Goal: Task Accomplishment & Management: Complete application form

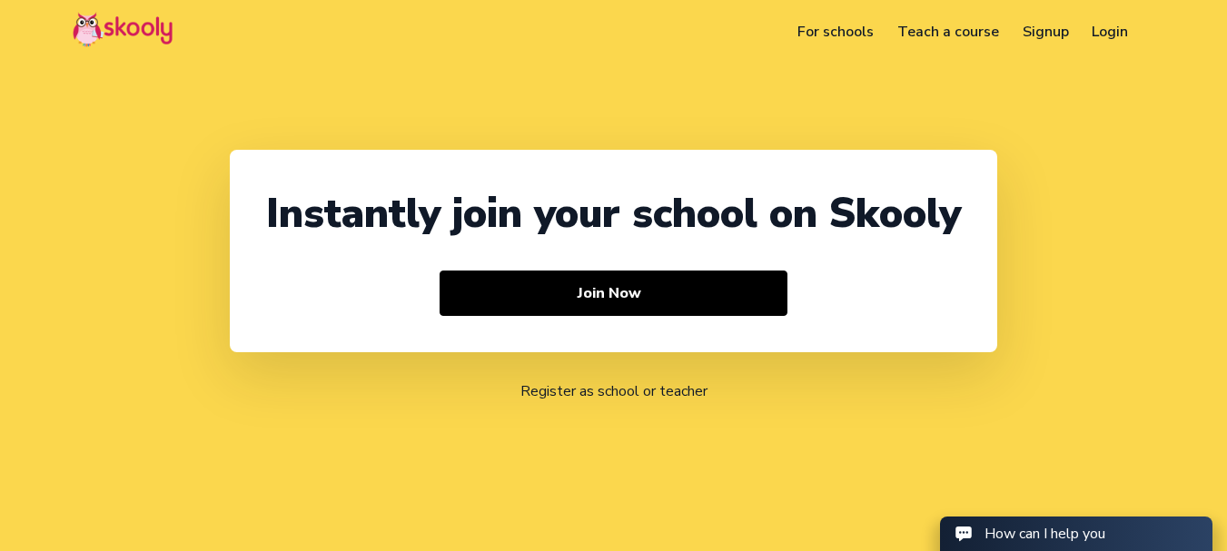
select select "91"
select select "India"
select select "[GEOGRAPHIC_DATA]/[GEOGRAPHIC_DATA]"
select select "91"
select select "India"
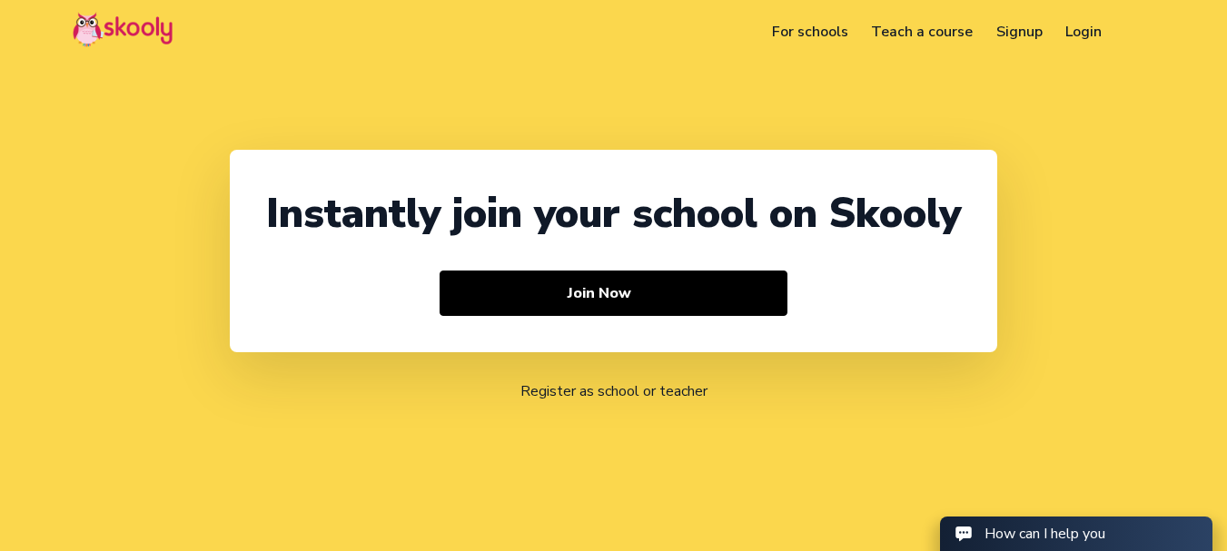
select select "[GEOGRAPHIC_DATA]/[GEOGRAPHIC_DATA]"
click at [1090, 29] on link "Login" at bounding box center [1084, 31] width 60 height 29
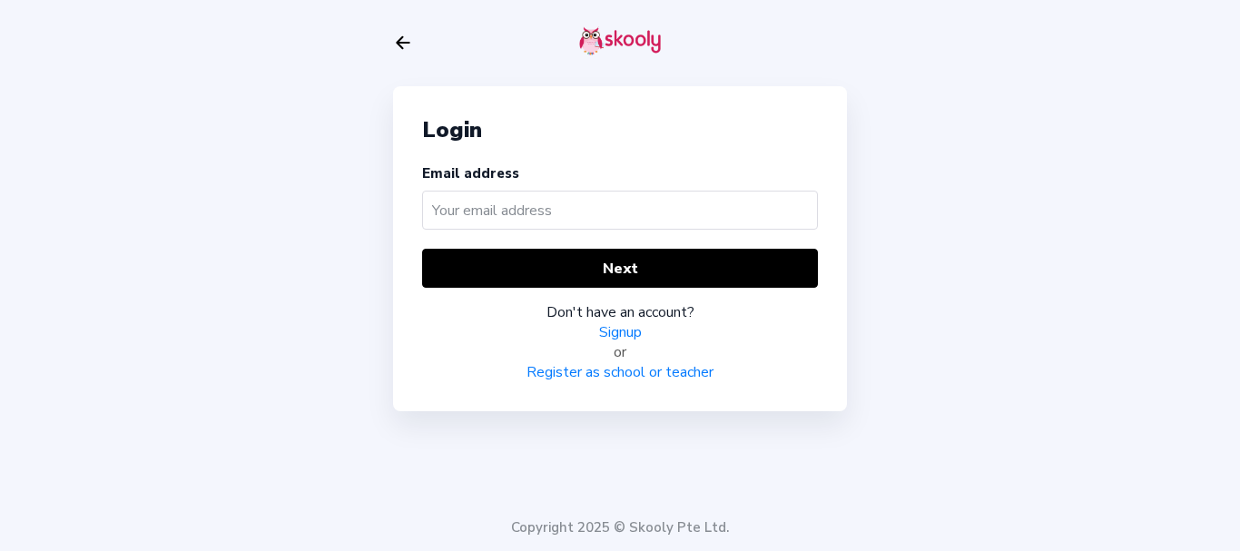
click at [597, 368] on link "Register as school or teacher" at bounding box center [620, 372] width 187 height 20
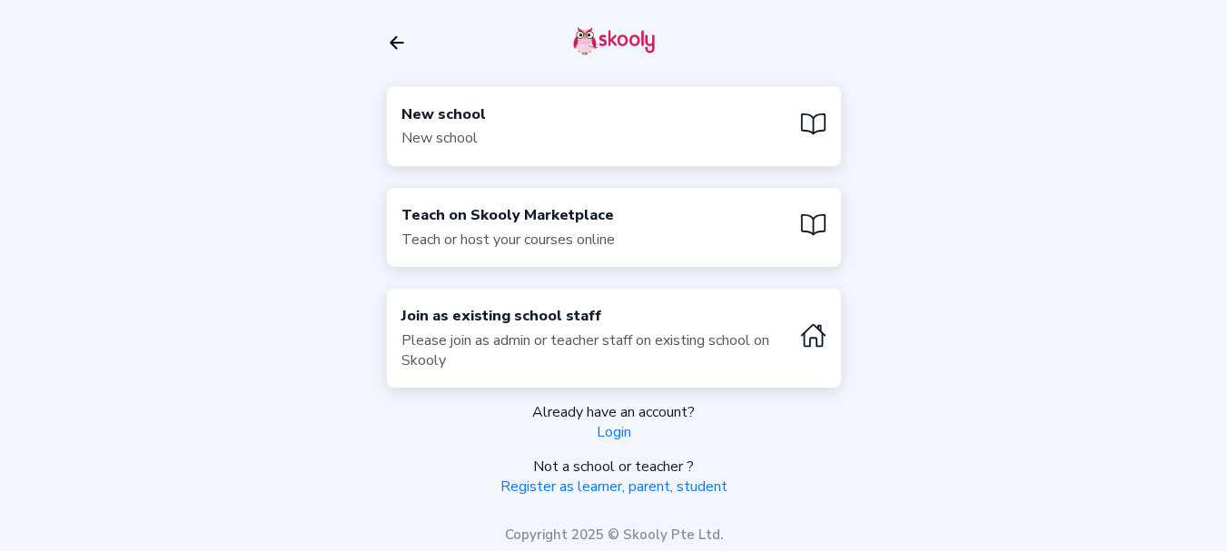
click at [563, 140] on div "New school New school" at bounding box center [614, 125] width 454 height 79
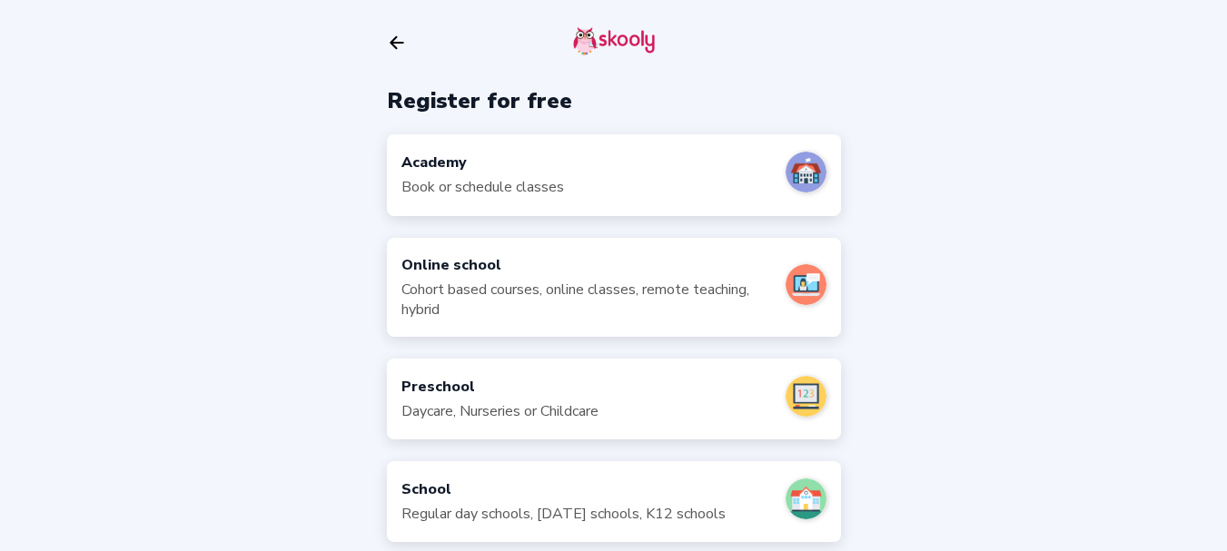
click at [550, 172] on div "Academy" at bounding box center [482, 163] width 163 height 20
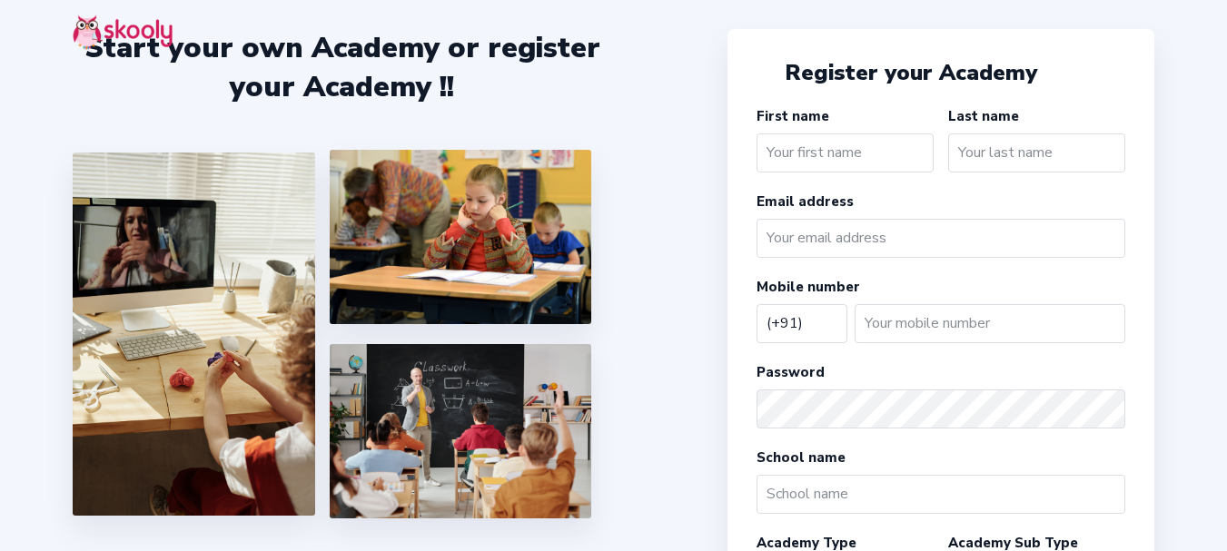
select select "IN"
click at [804, 160] on input "text" at bounding box center [844, 152] width 177 height 39
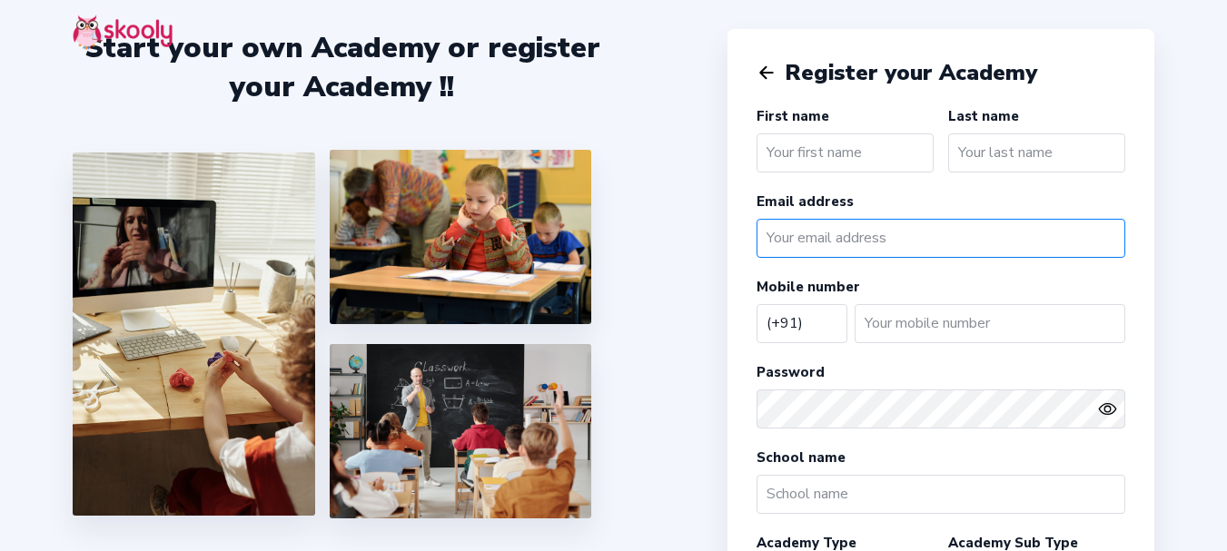
click at [827, 252] on input "email" at bounding box center [940, 238] width 369 height 39
paste input "mailto:[EMAIL_ADDRESS][DOMAIN_NAME]"
drag, startPoint x: 811, startPoint y: 240, endPoint x: 693, endPoint y: 235, distance: 118.1
click at [694, 235] on div "Start your own Academy or register your Academy !! Register your Academy First …" at bounding box center [613, 526] width 1227 height 1053
type input "[EMAIL_ADDRESS][DOMAIN_NAME]"
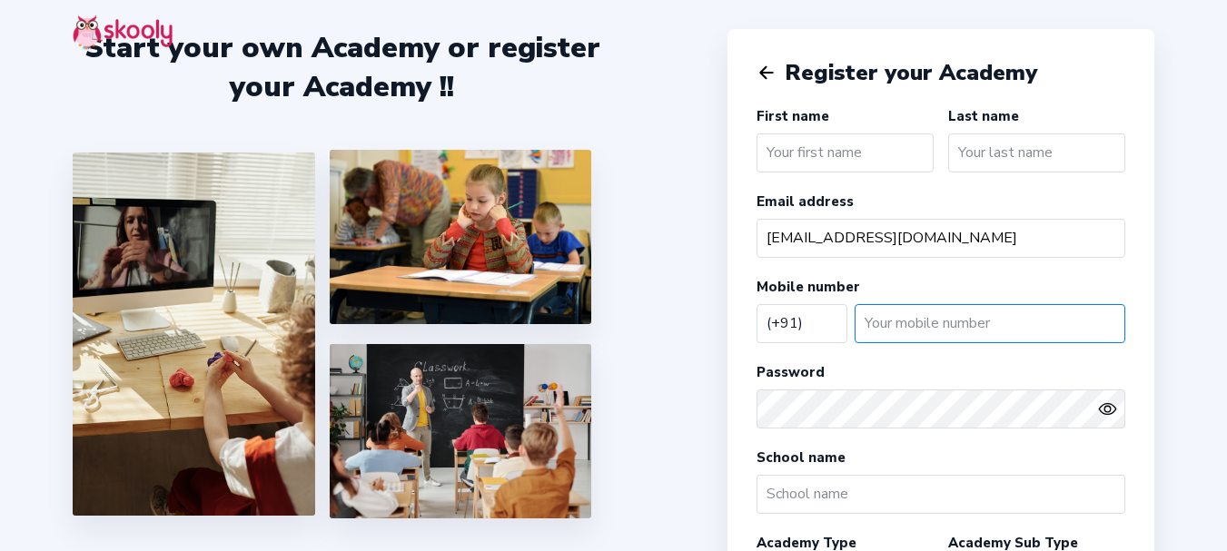
click at [973, 325] on input "number" at bounding box center [989, 323] width 271 height 39
type input "8220655953"
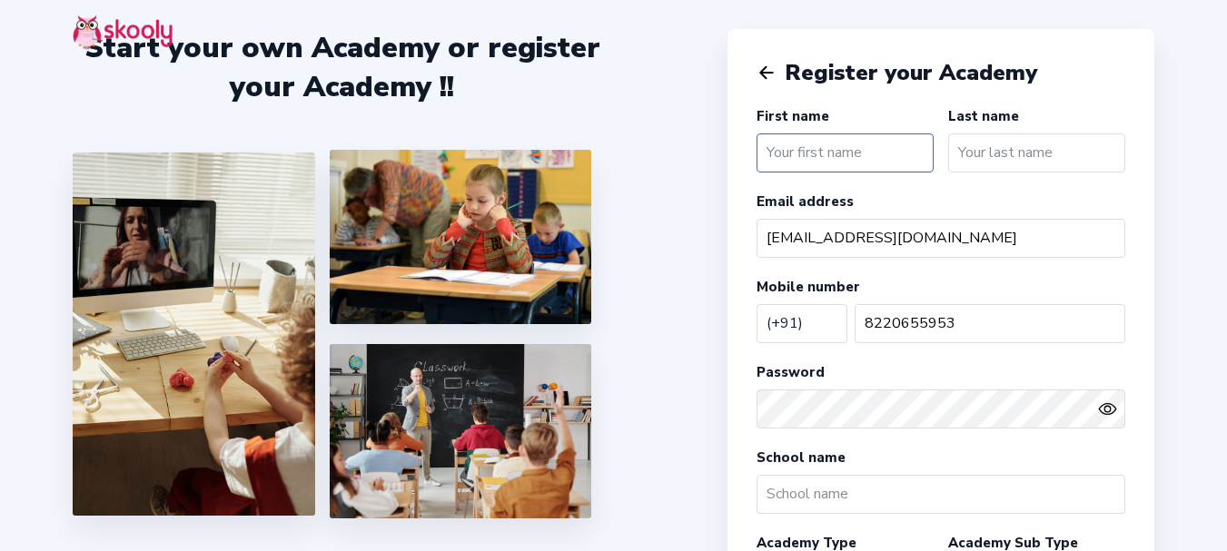
click at [820, 153] on input "text" at bounding box center [844, 152] width 177 height 39
type input "Test"
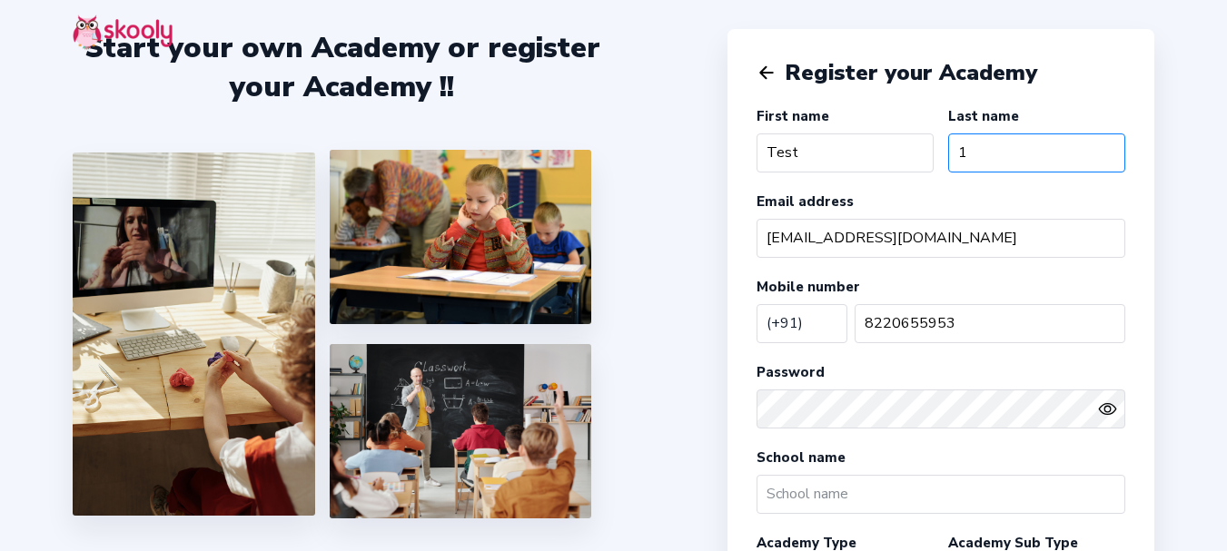
scroll to position [272, 0]
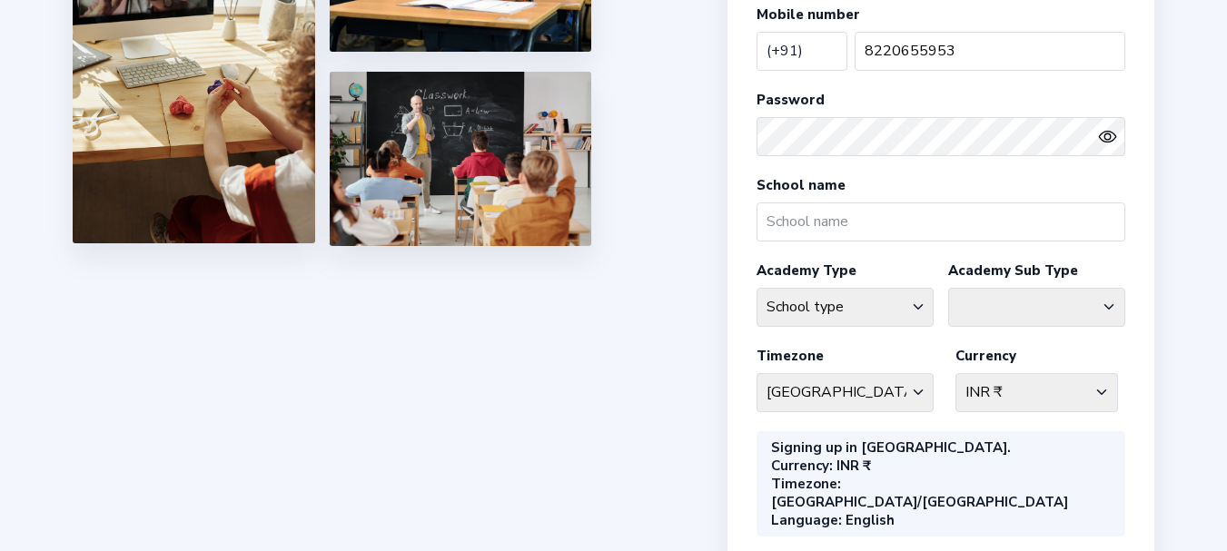
type input "1"
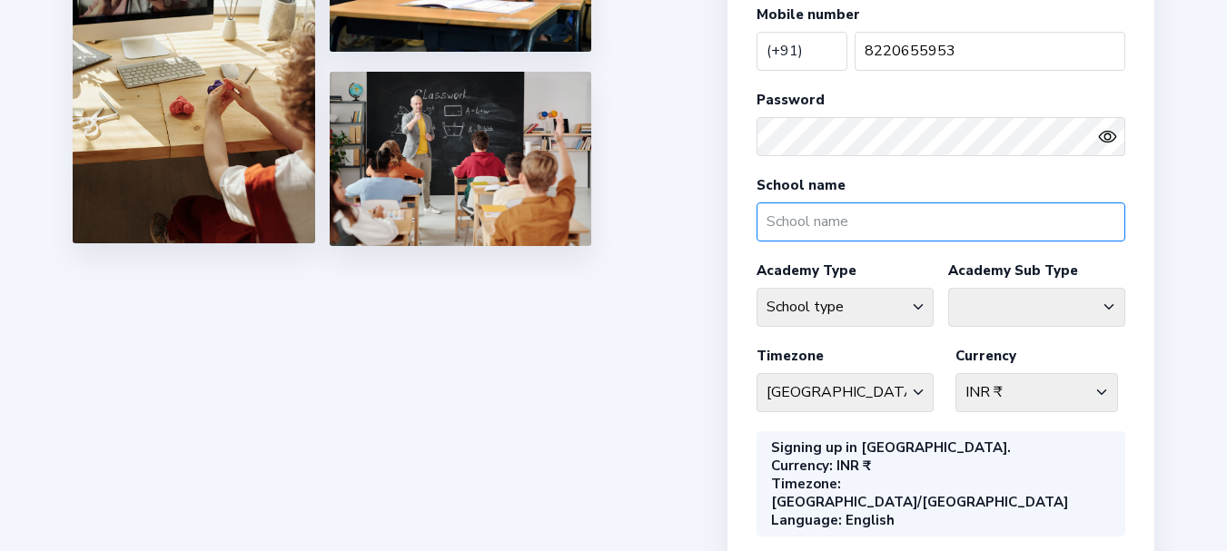
click at [819, 221] on input "text" at bounding box center [940, 221] width 369 height 39
type input "Test 1"
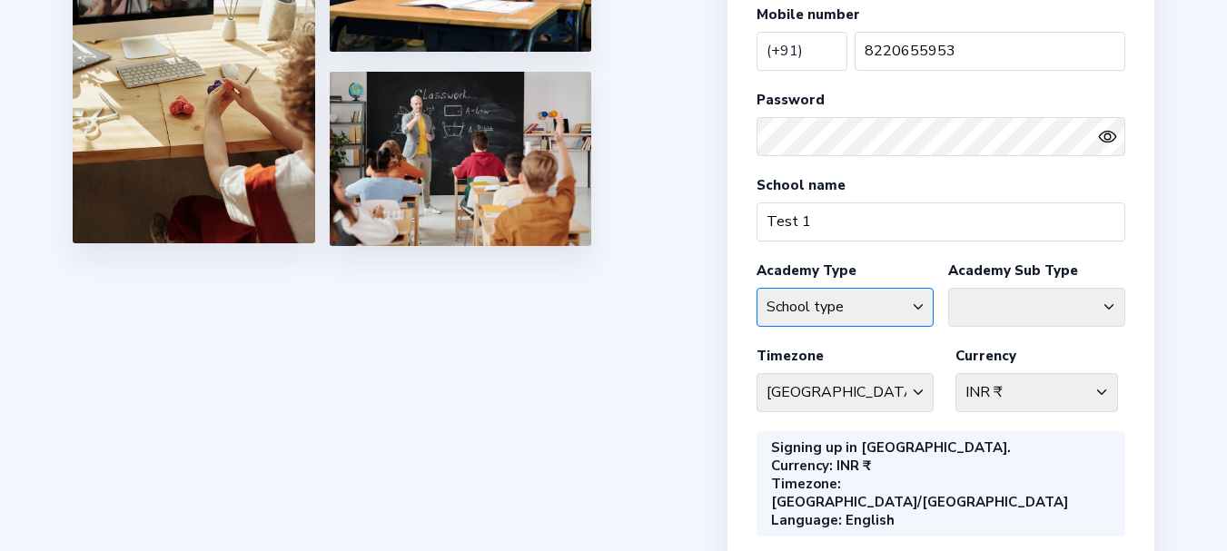
click at [853, 297] on select "School type Academic Afterschool Arts Dance Homeschool Language Martial Arts Mu…" at bounding box center [844, 307] width 177 height 39
select select "M"
click at [756, 288] on select "School type Academic Afterschool Arts Dance Homeschool Language Martial Arts Mu…" at bounding box center [844, 307] width 177 height 39
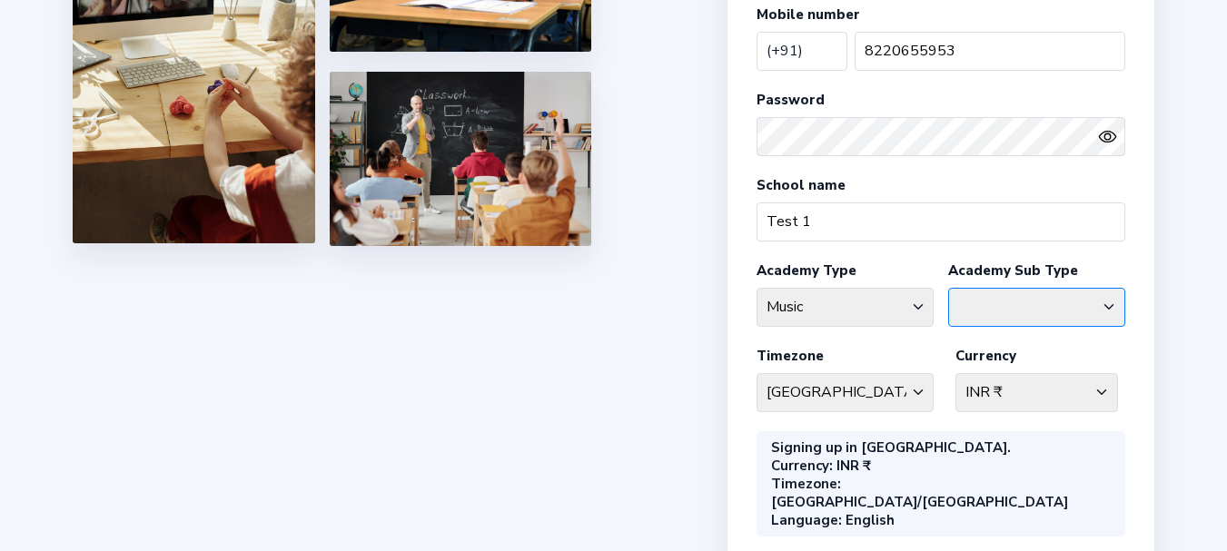
click at [1024, 317] on select "Classical Drums General Music Guitar Piano Violin" at bounding box center [1036, 307] width 177 height 39
select select "VI"
click at [948, 288] on select "Classical Drums General Music Guitar Piano Violin" at bounding box center [1036, 307] width 177 height 39
drag, startPoint x: 635, startPoint y: 387, endPoint x: 689, endPoint y: 387, distance: 54.5
click at [638, 385] on div "Start your own Academy or register your Academy !! Register your Academy First …" at bounding box center [613, 254] width 1227 height 1053
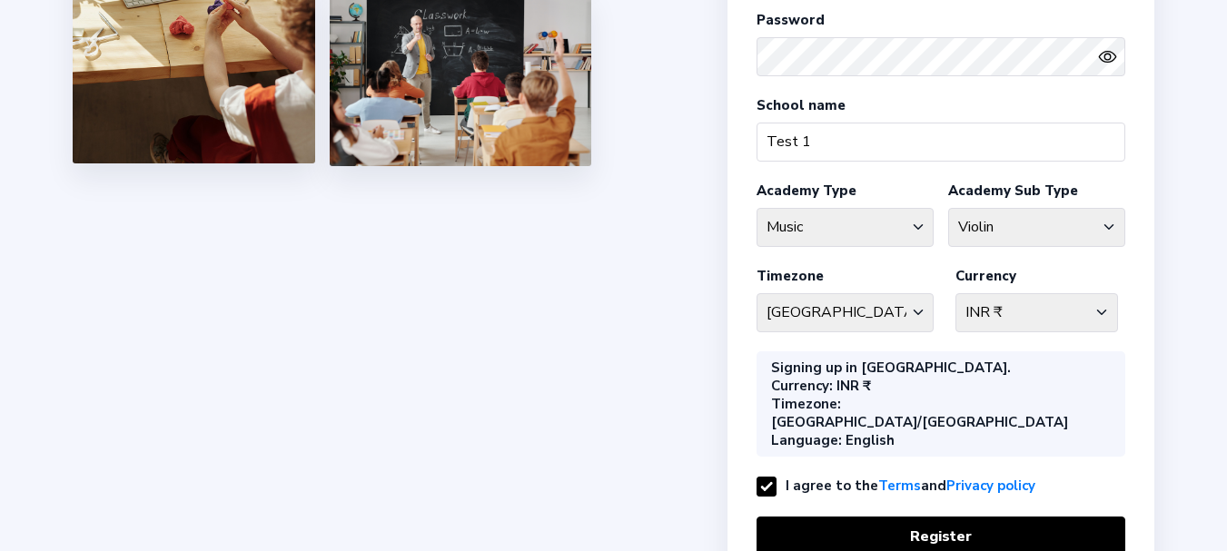
scroll to position [448, 0]
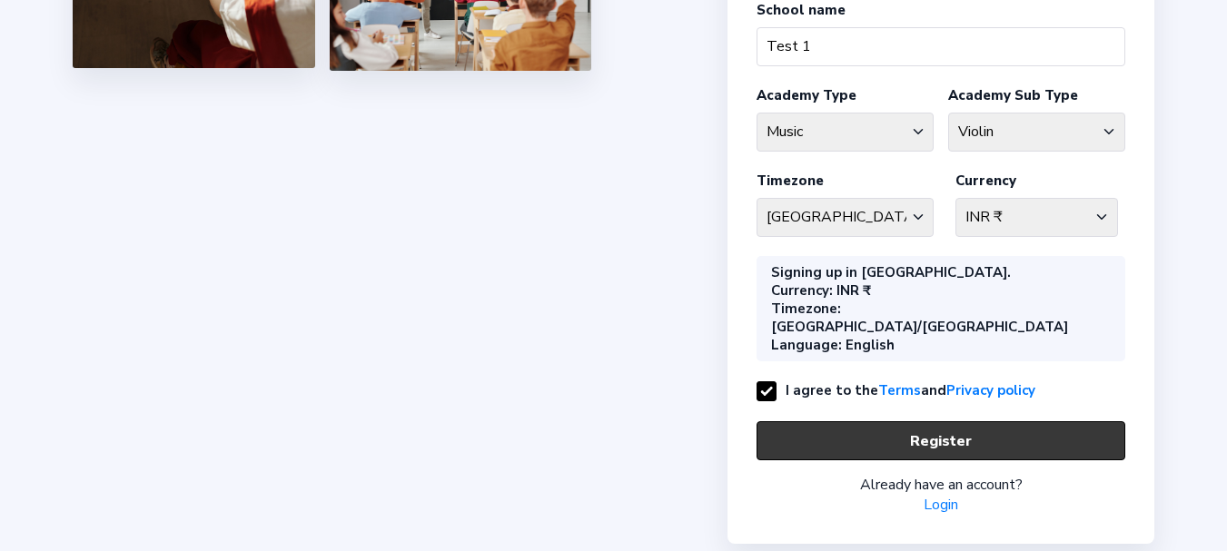
click at [832, 421] on button "Register" at bounding box center [940, 440] width 369 height 39
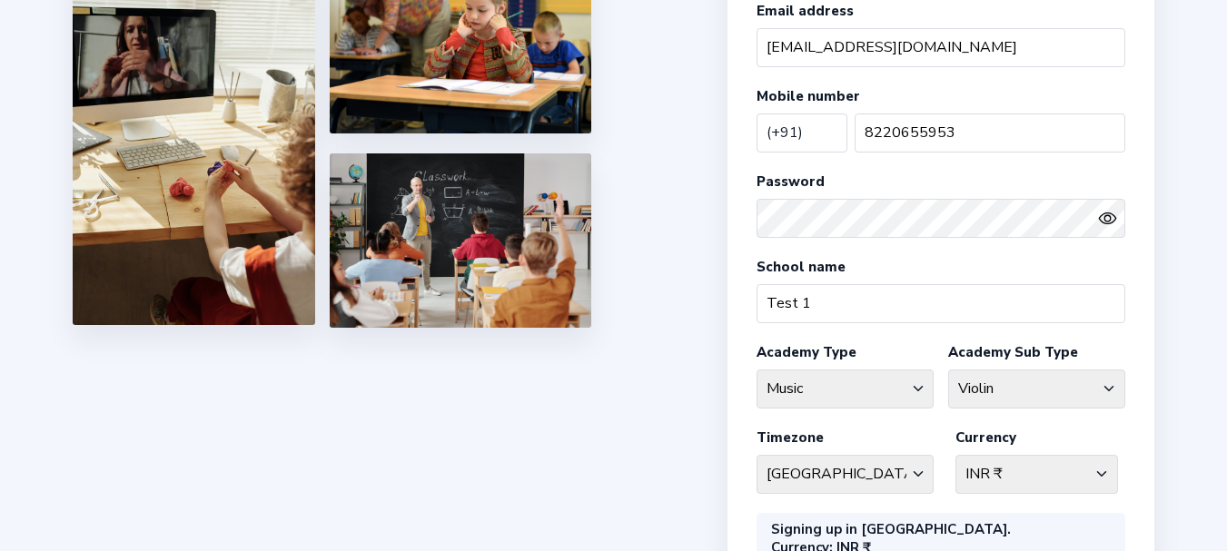
scroll to position [175, 0]
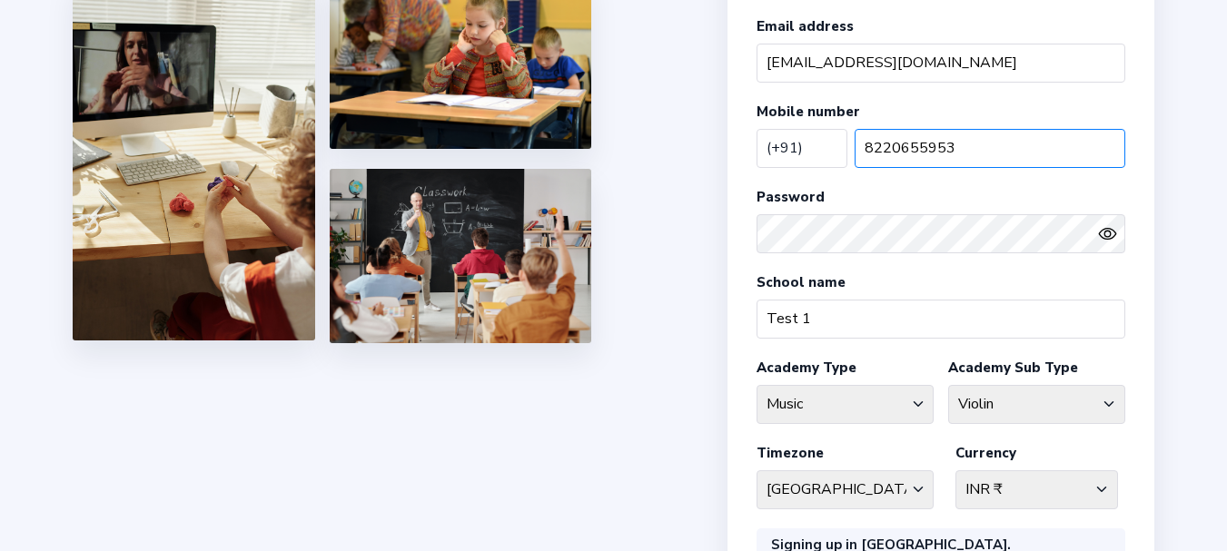
click at [968, 154] on input "8220655953" at bounding box center [989, 148] width 271 height 39
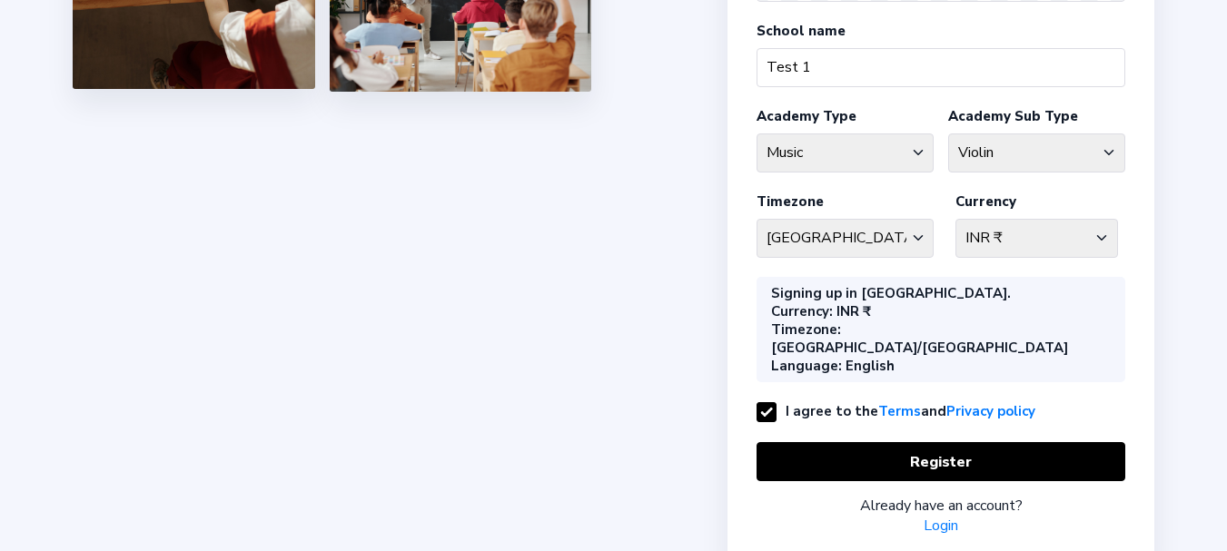
scroll to position [448, 0]
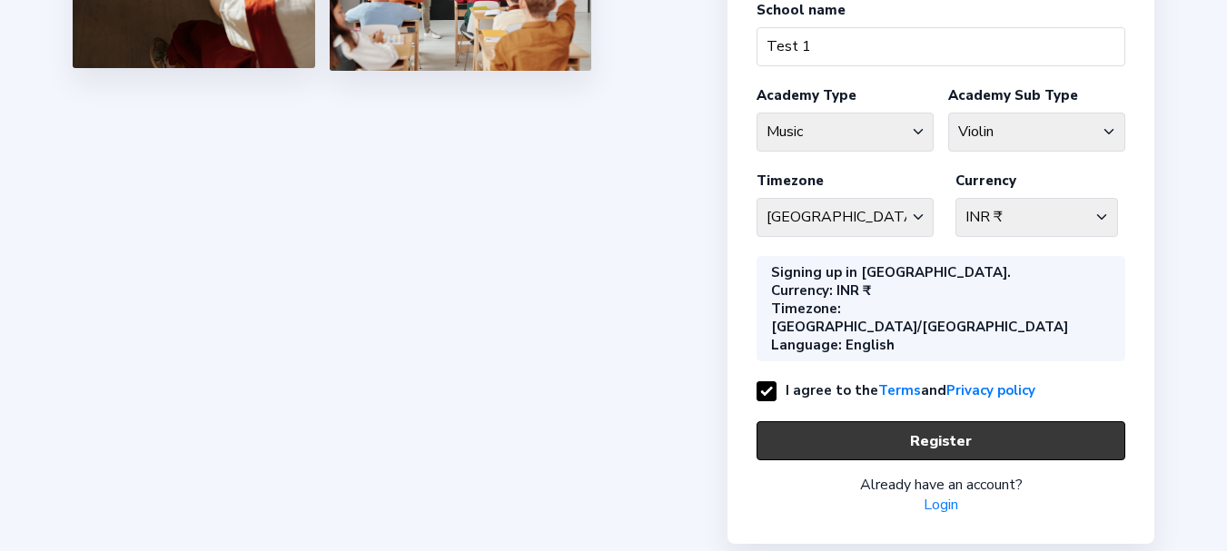
type input "822065595"
click at [923, 421] on button "Register" at bounding box center [940, 440] width 369 height 39
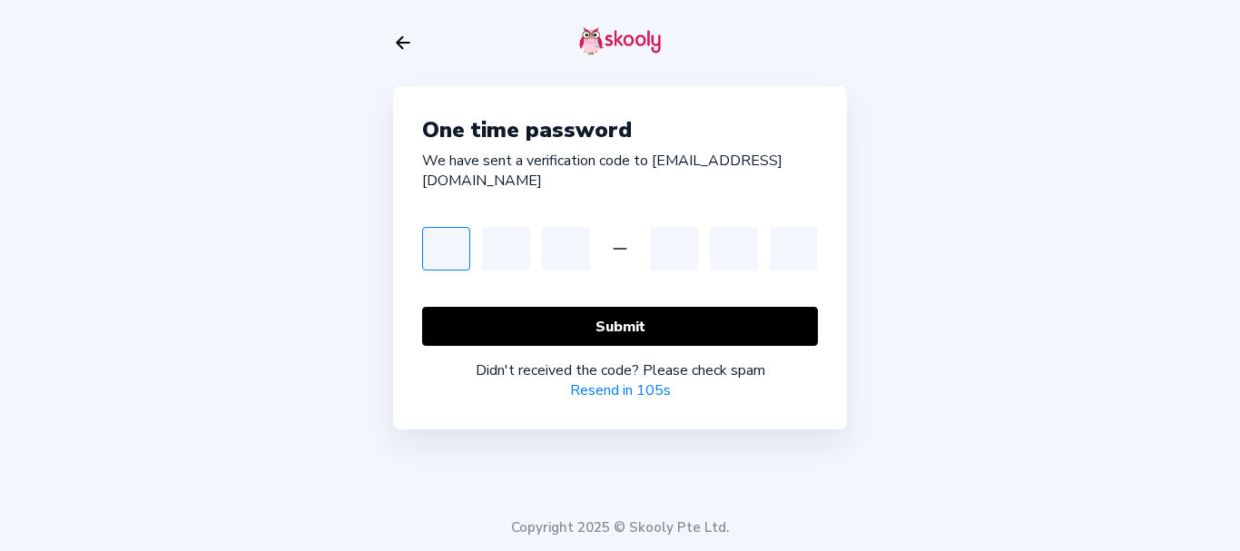
type input "3"
type input "4"
type input "5"
type input "7"
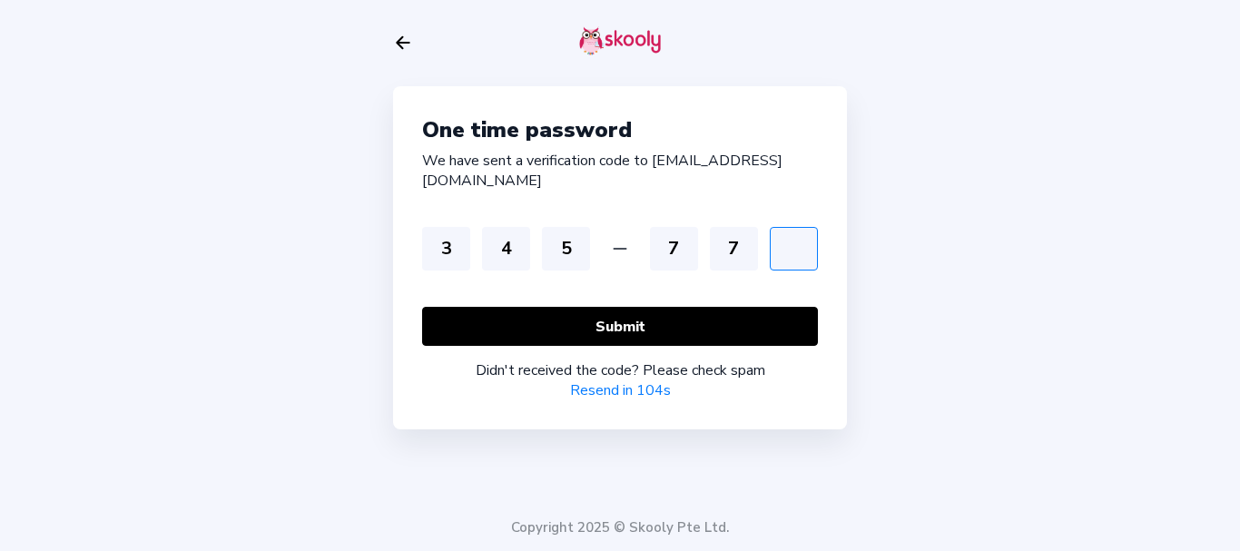
type input "4"
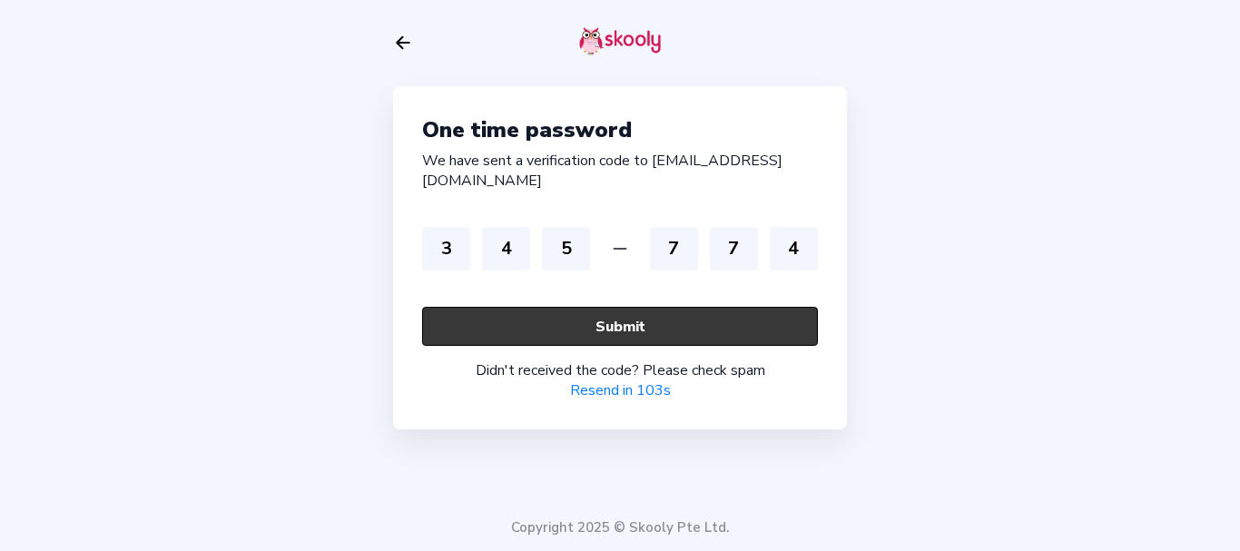
click at [631, 307] on button "Submit" at bounding box center [620, 326] width 396 height 39
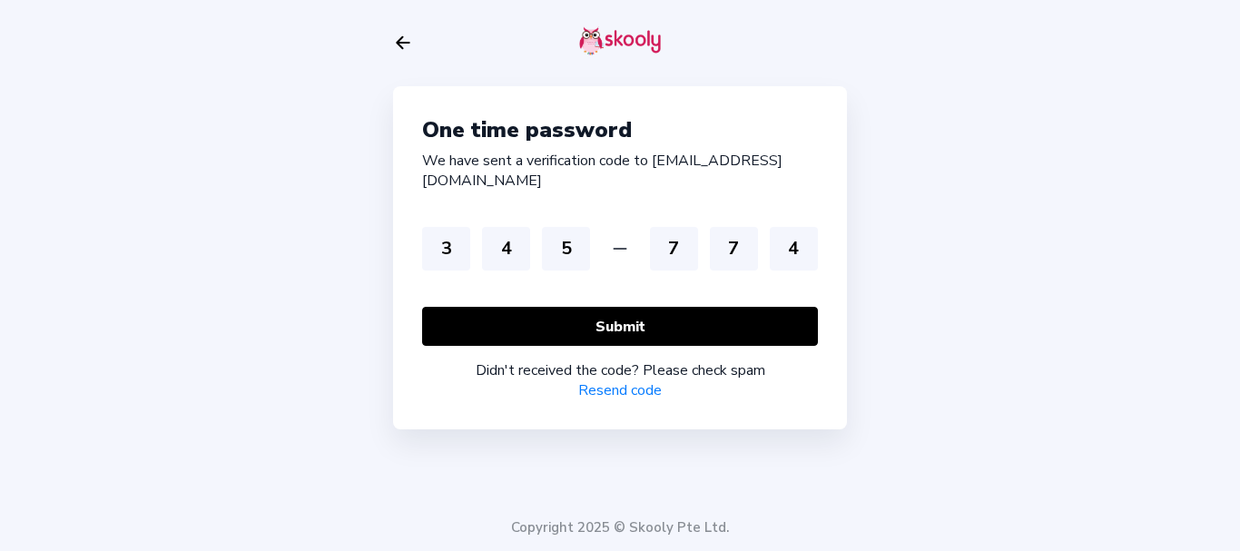
click at [630, 380] on link "Resend code" at bounding box center [620, 390] width 84 height 20
click at [400, 49] on icon "Arrow Back" at bounding box center [403, 43] width 20 height 20
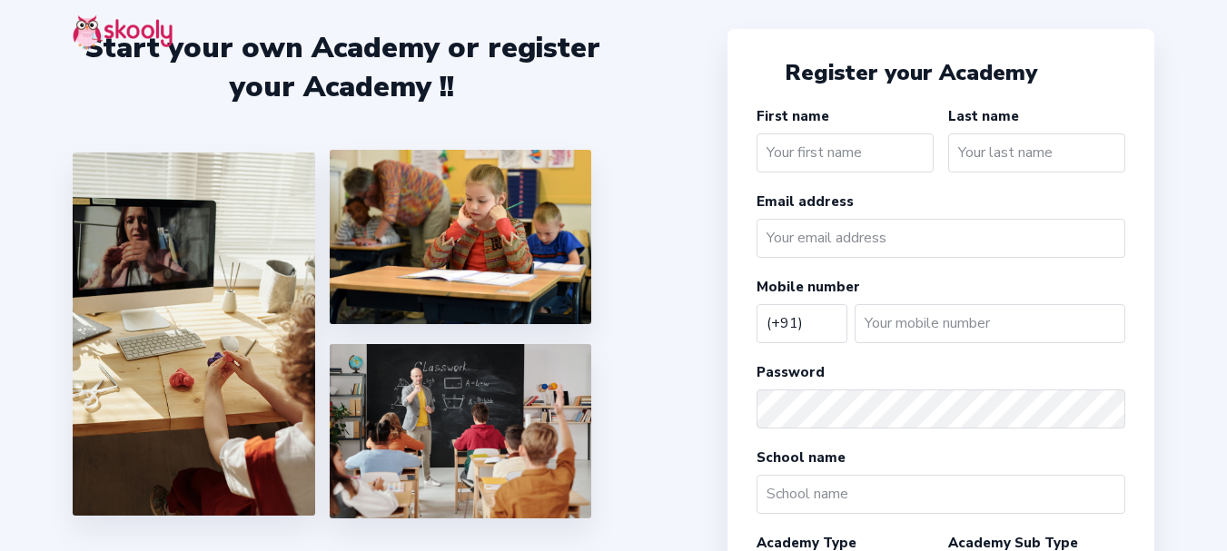
select select "IN"
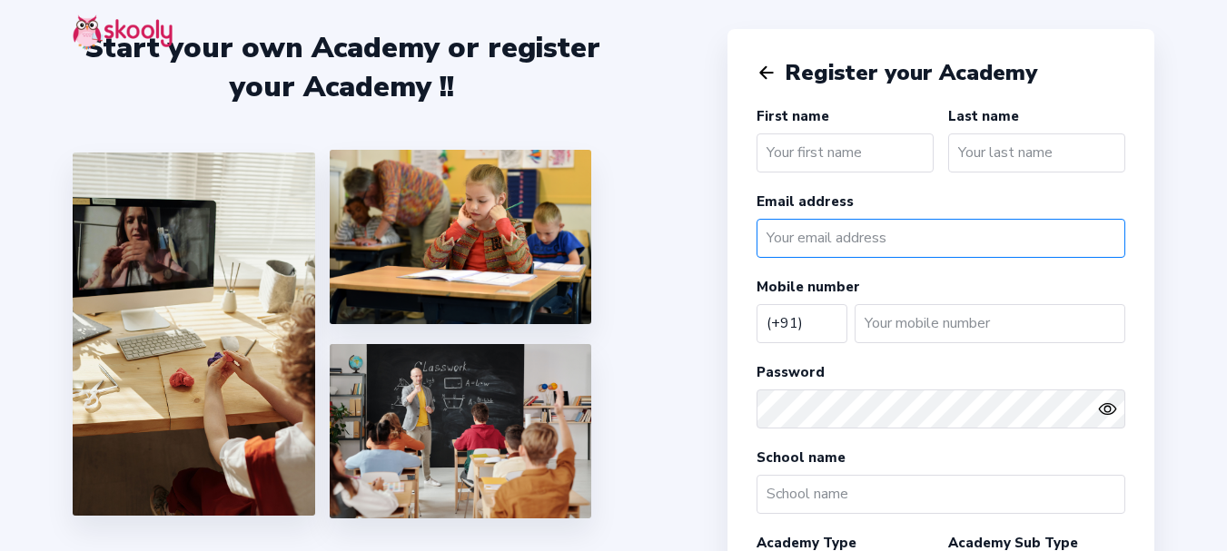
click at [835, 242] on input "email" at bounding box center [940, 238] width 369 height 39
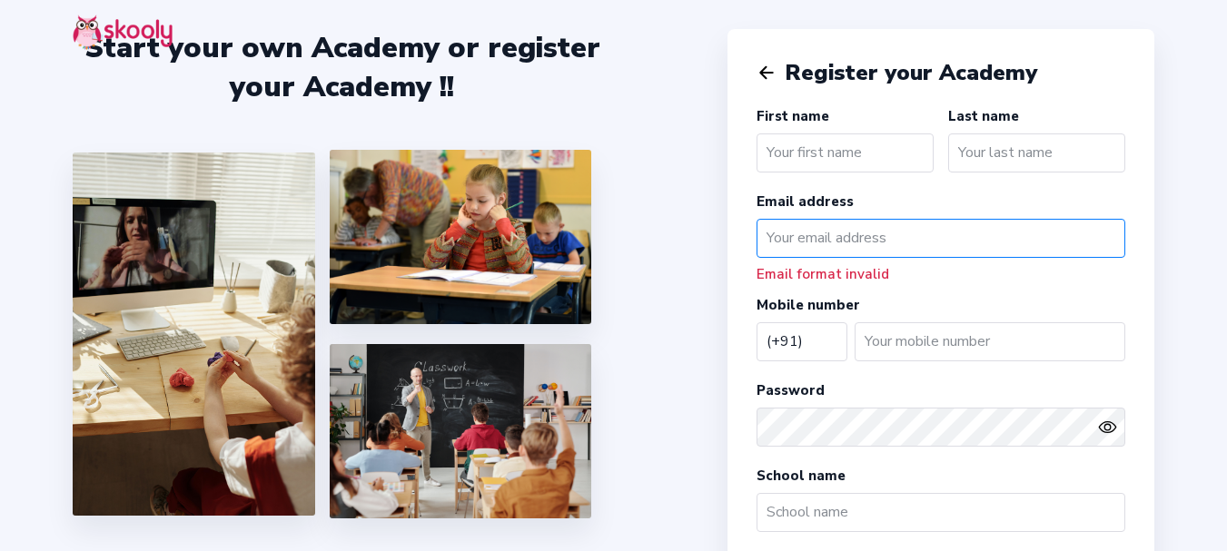
paste input "8220655953"
type input "8220655953"
drag, startPoint x: 873, startPoint y: 238, endPoint x: 735, endPoint y: 245, distance: 138.2
click at [735, 245] on div "Register your Academy First name Last name Email address 8220655953 Email forma…" at bounding box center [940, 519] width 427 height 981
paste input "mailto:[EMAIL_ADDRESS][DOMAIN_NAME]"
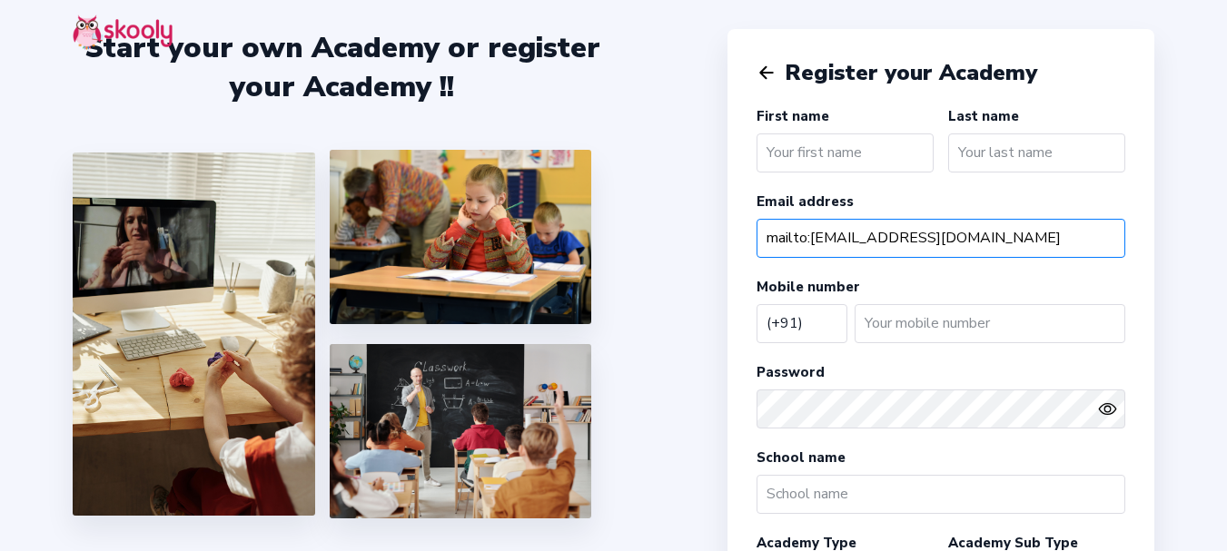
drag, startPoint x: 812, startPoint y: 240, endPoint x: 657, endPoint y: 241, distance: 155.3
click at [657, 241] on div "Start your own Academy or register your Academy !! Register your Academy First …" at bounding box center [613, 526] width 1227 height 1053
type input "[EMAIL_ADDRESS][DOMAIN_NAME]"
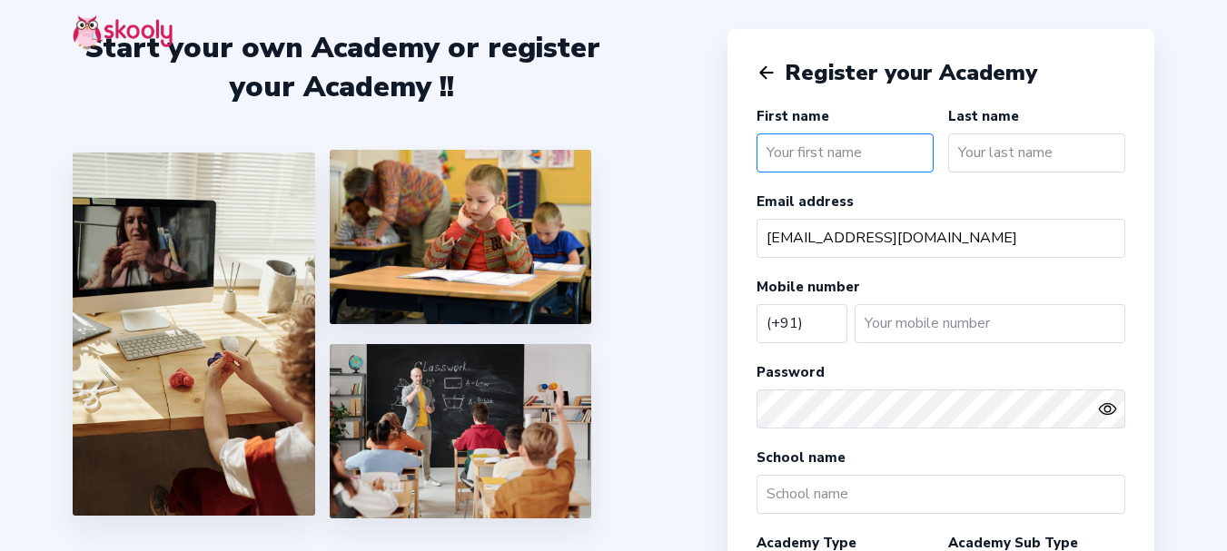
click at [824, 154] on input "text" at bounding box center [844, 152] width 177 height 39
type input "t"
type input "Test"
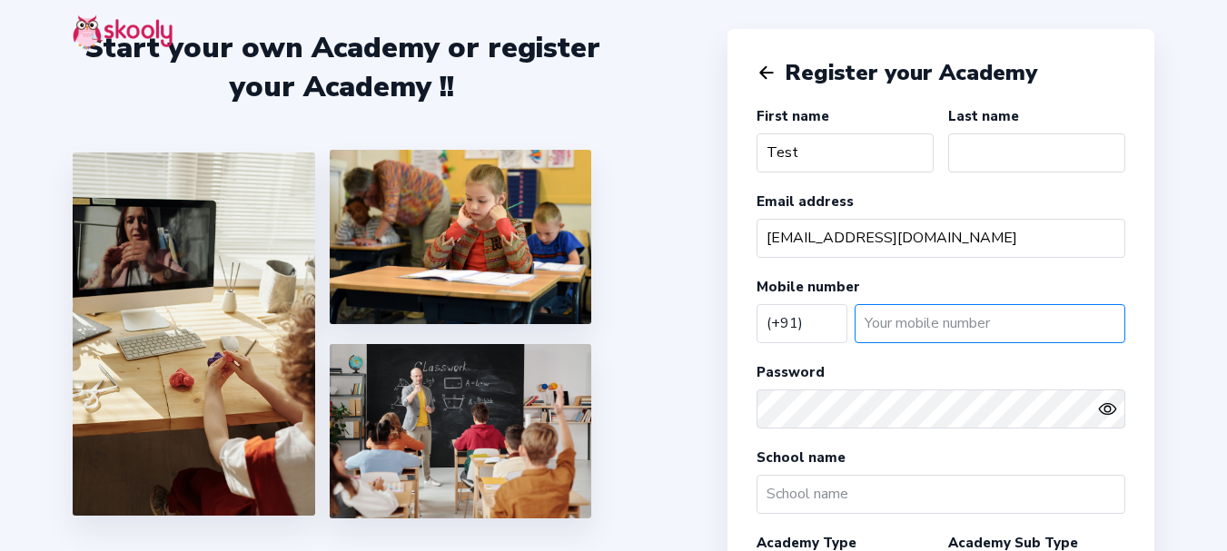
click at [913, 320] on input "number" at bounding box center [989, 323] width 271 height 39
type input "824525252"
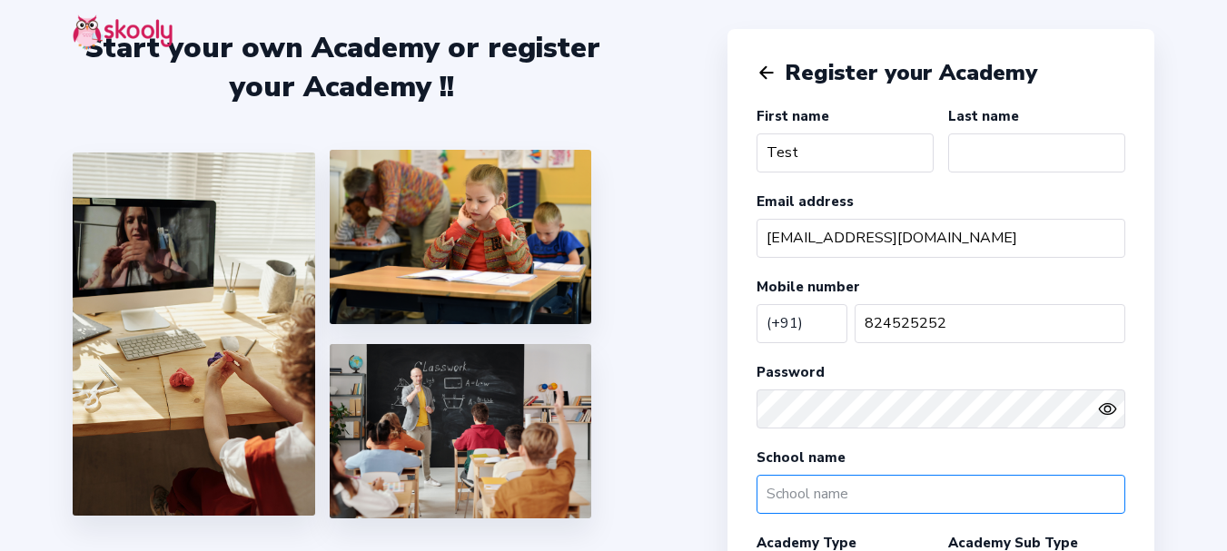
click at [848, 488] on input "text" at bounding box center [940, 494] width 369 height 39
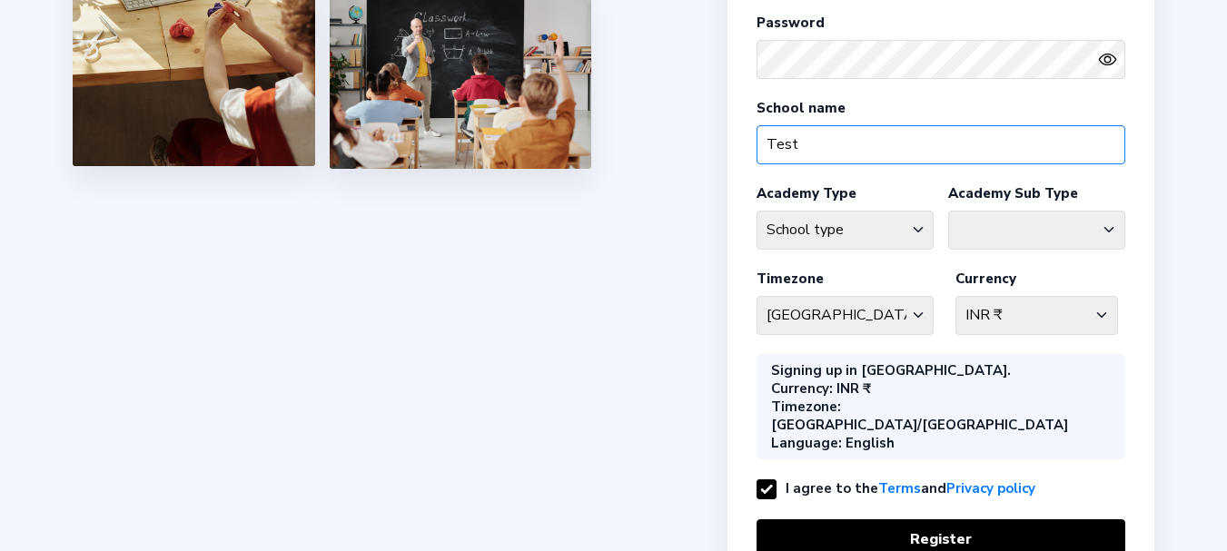
scroll to position [448, 0]
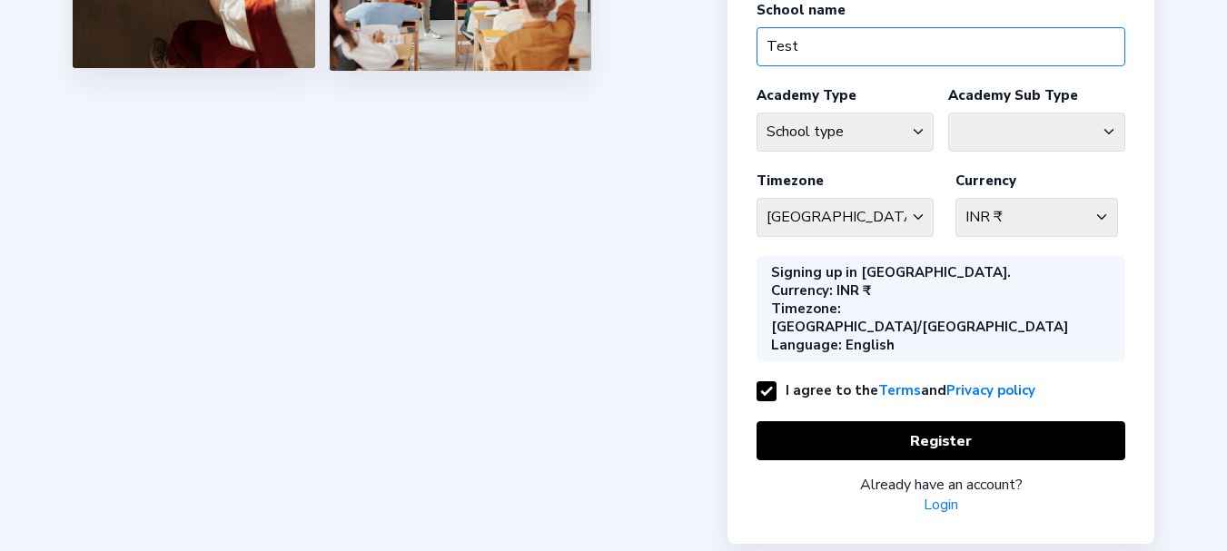
type input "Test"
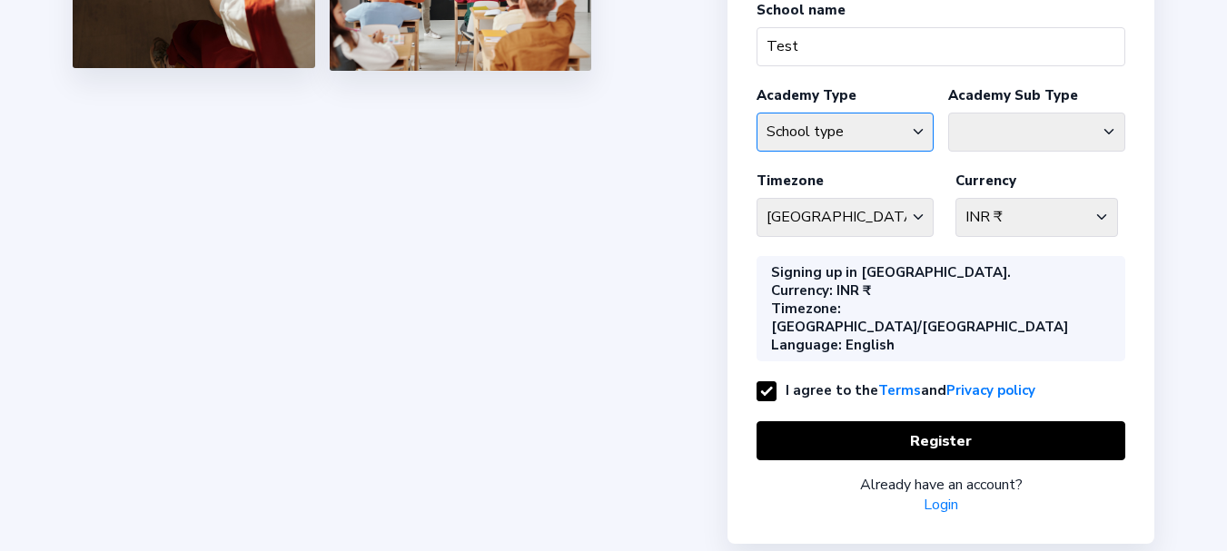
drag, startPoint x: 830, startPoint y: 143, endPoint x: 825, endPoint y: 151, distance: 9.3
click at [830, 143] on select "School type Academic Afterschool Arts Dance Homeschool Language Martial Arts Mu…" at bounding box center [844, 132] width 177 height 39
select select "GA"
click at [756, 113] on select "School type Academic Afterschool Arts Dance Homeschool Language Martial Arts Mu…" at bounding box center [844, 132] width 177 height 39
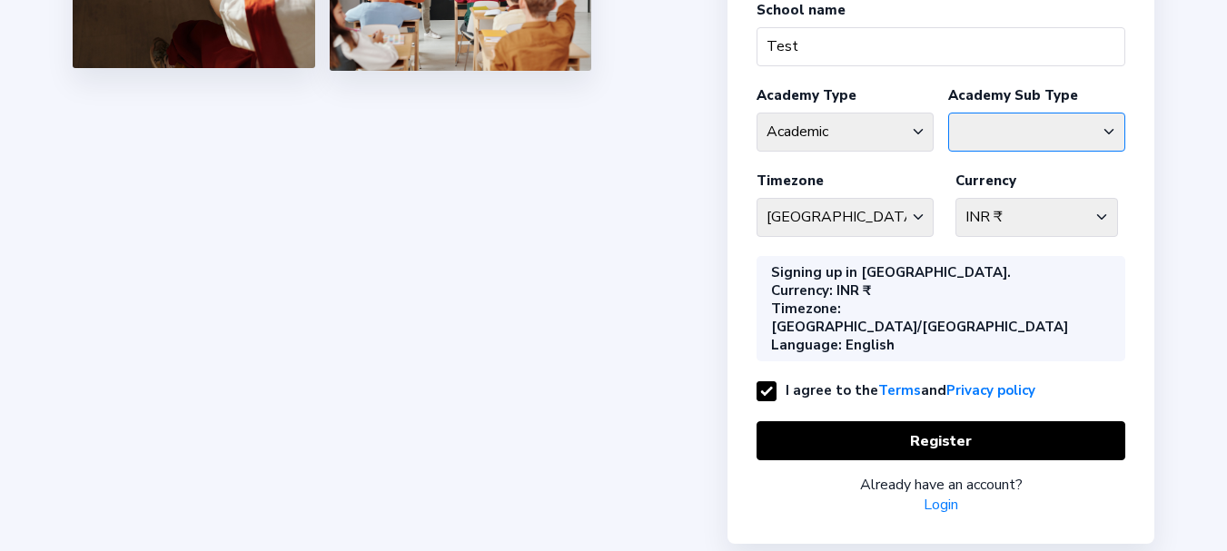
click at [987, 127] on select "Coaching Classes Enrichment Centre General Academy Kumaon Centre Math Centre Ro…" at bounding box center [1036, 132] width 177 height 39
select select "EN"
click at [948, 113] on select "Coaching Classes Enrichment Centre General Academy Kumaon Centre Math Centre Ro…" at bounding box center [1036, 132] width 177 height 39
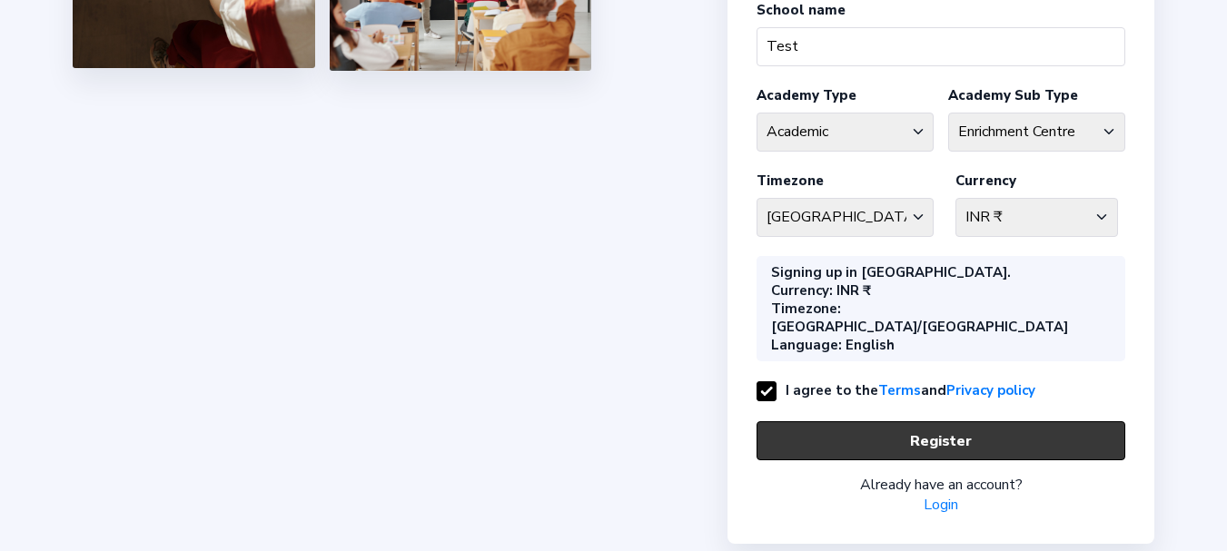
click at [943, 421] on button "Register" at bounding box center [940, 440] width 369 height 39
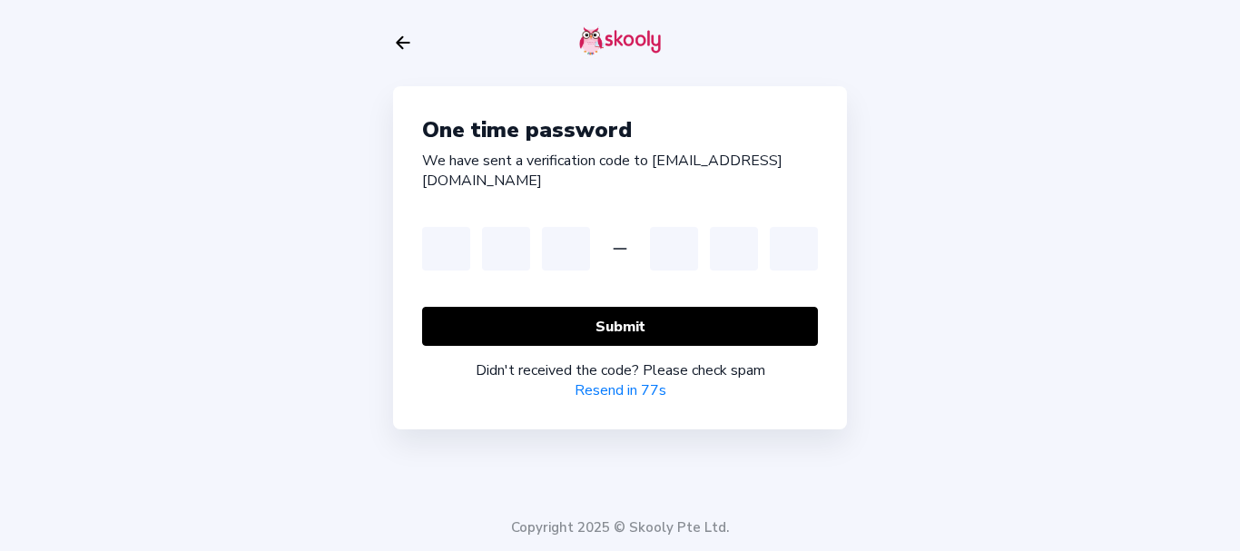
click at [405, 39] on icon "Arrow Back" at bounding box center [403, 43] width 20 height 20
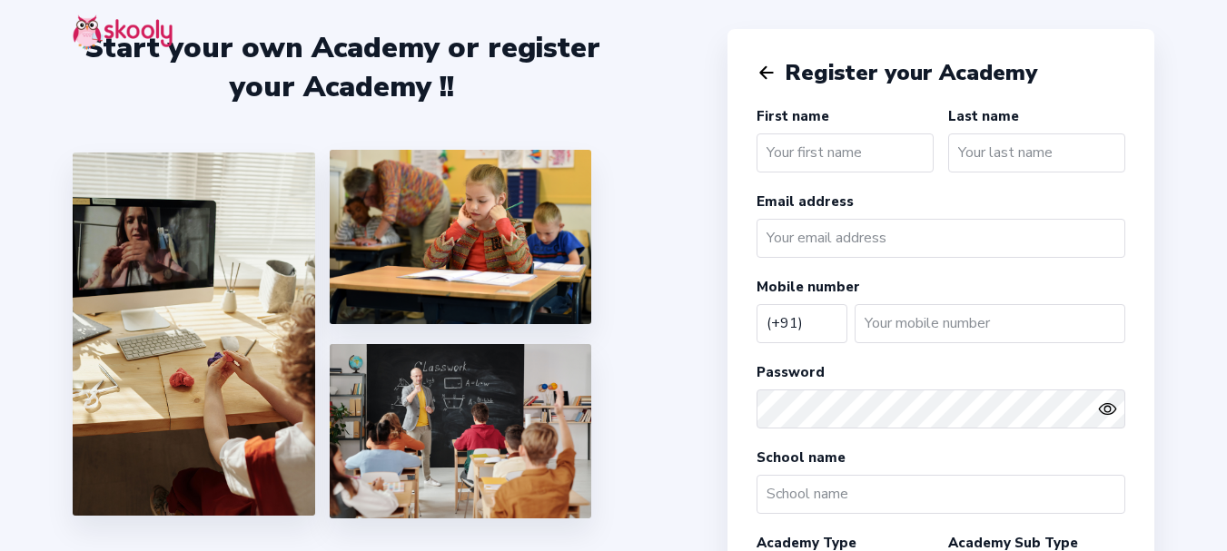
select select "IN"
click at [847, 249] on input "email" at bounding box center [940, 238] width 369 height 39
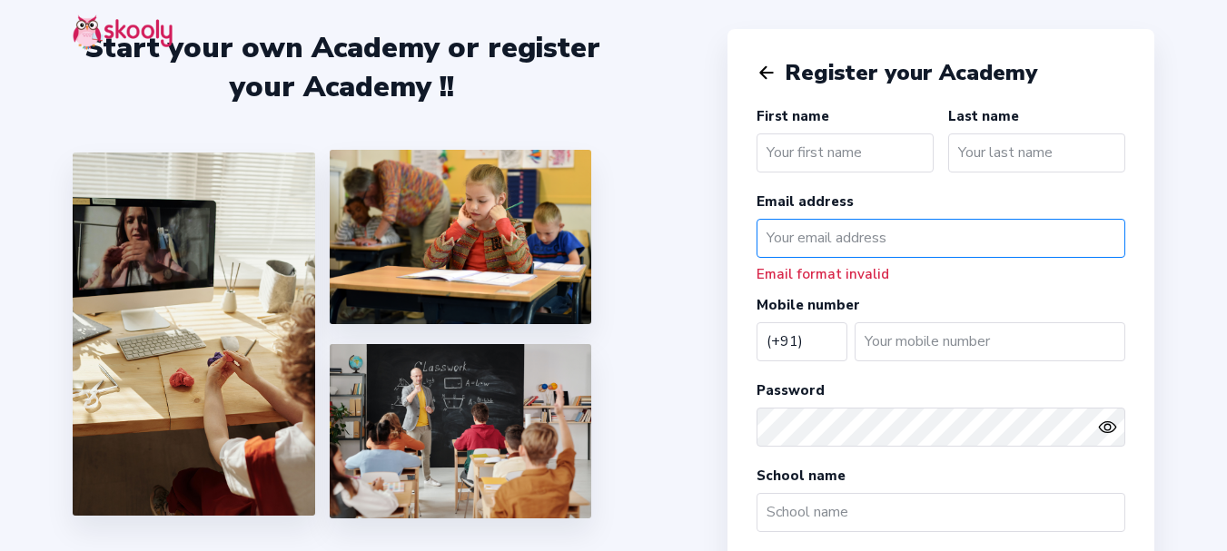
click at [830, 244] on input "email" at bounding box center [940, 238] width 369 height 39
paste input "mailto:[EMAIL_ADDRESS][DOMAIN_NAME]"
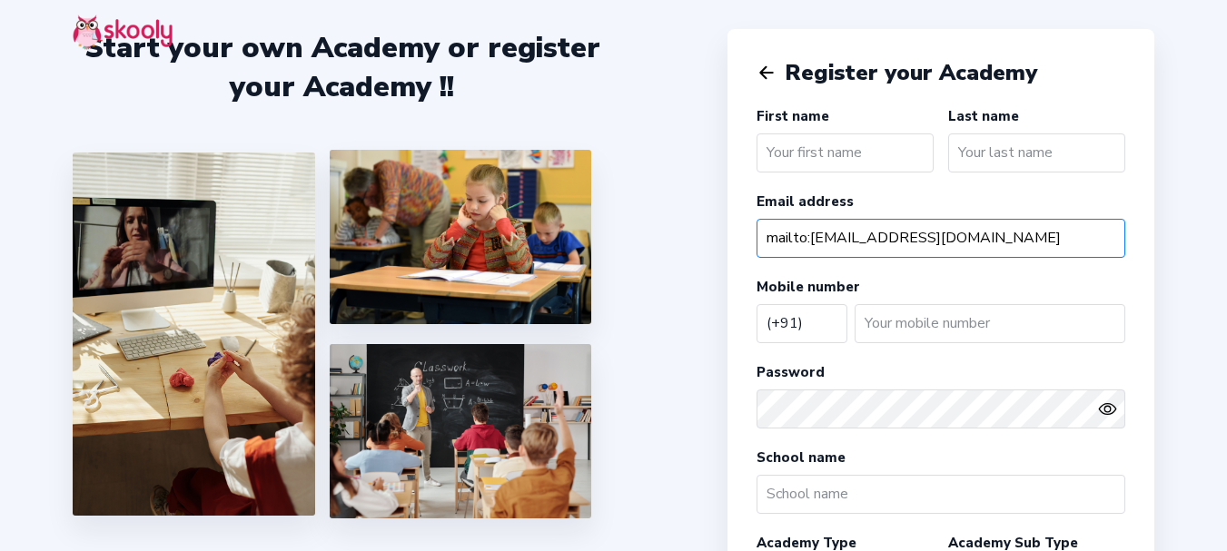
drag, startPoint x: 813, startPoint y: 234, endPoint x: 717, endPoint y: 233, distance: 95.4
click at [717, 233] on div "Start your own Academy or register your Academy !! Register your Academy First …" at bounding box center [613, 526] width 1227 height 1053
type input "[EMAIL_ADDRESS][DOMAIN_NAME]"
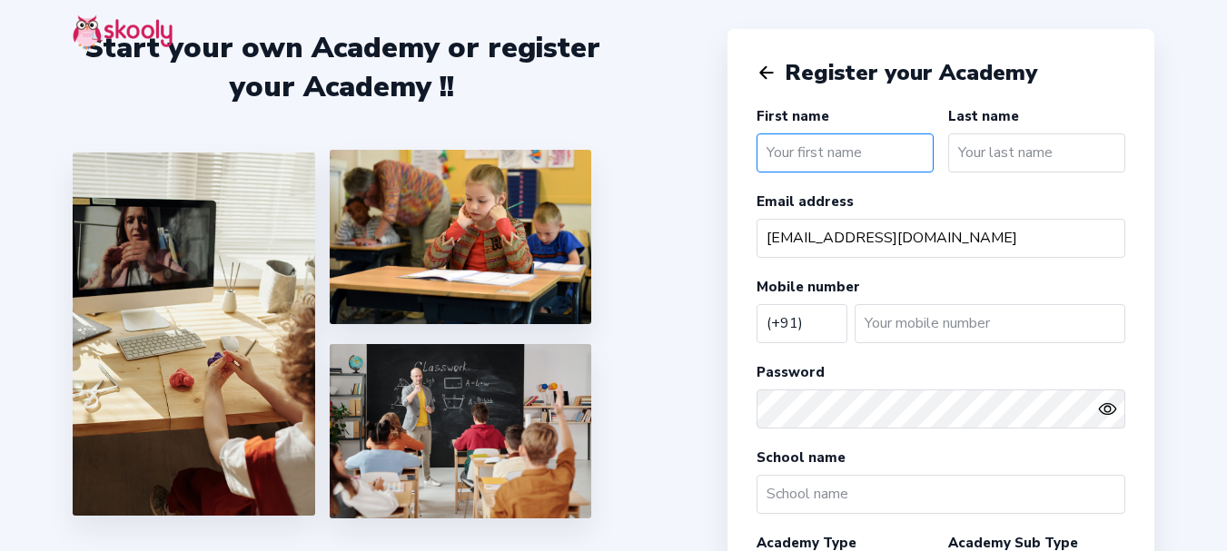
click at [821, 147] on input "text" at bounding box center [844, 152] width 177 height 39
type input "Test"
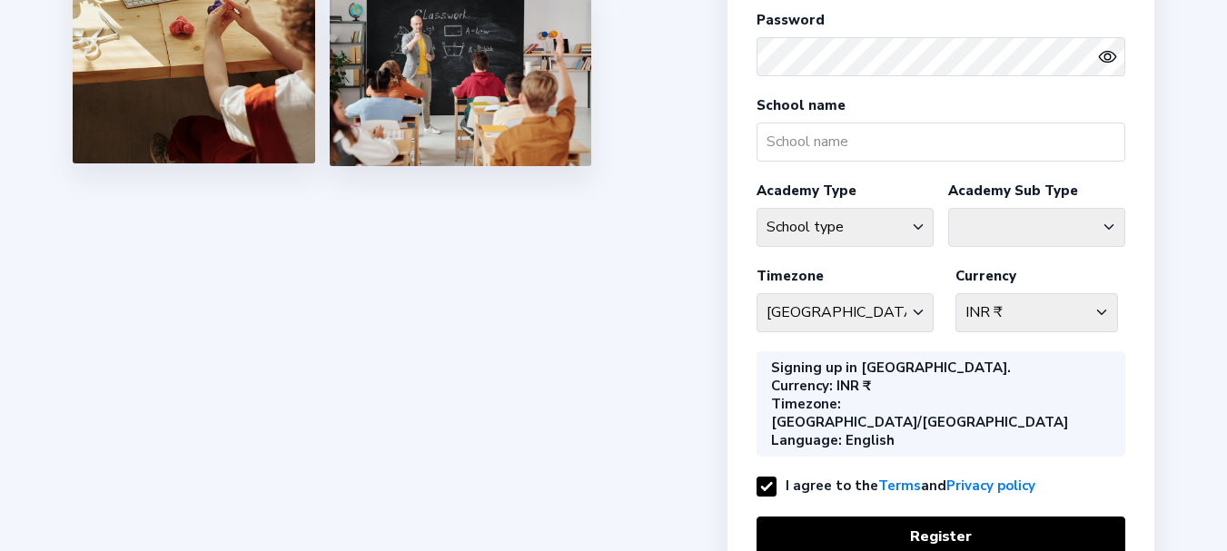
scroll to position [448, 0]
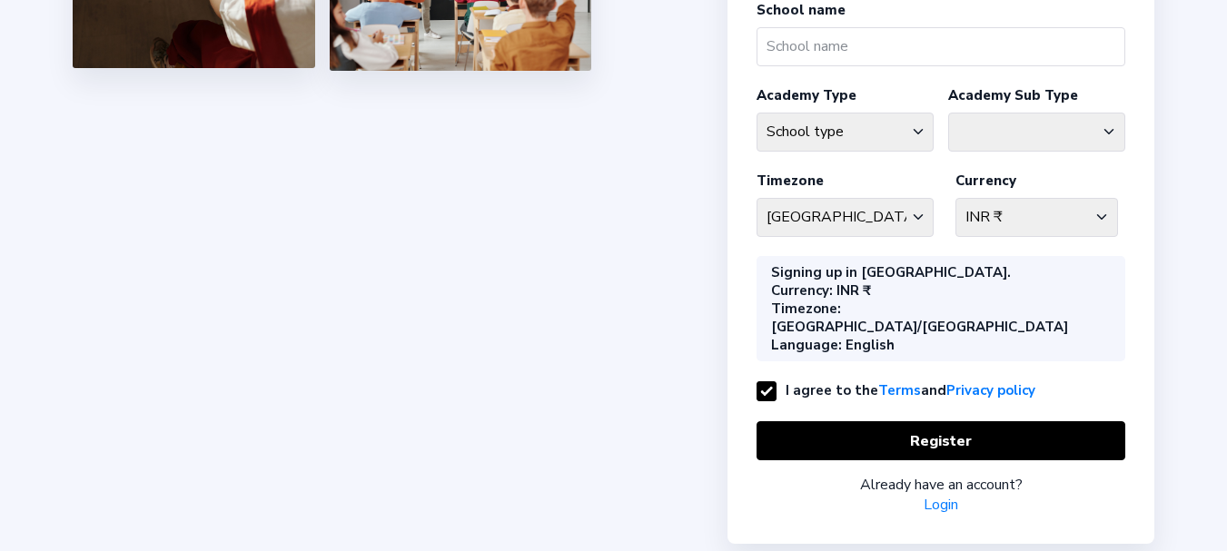
type input "56366"
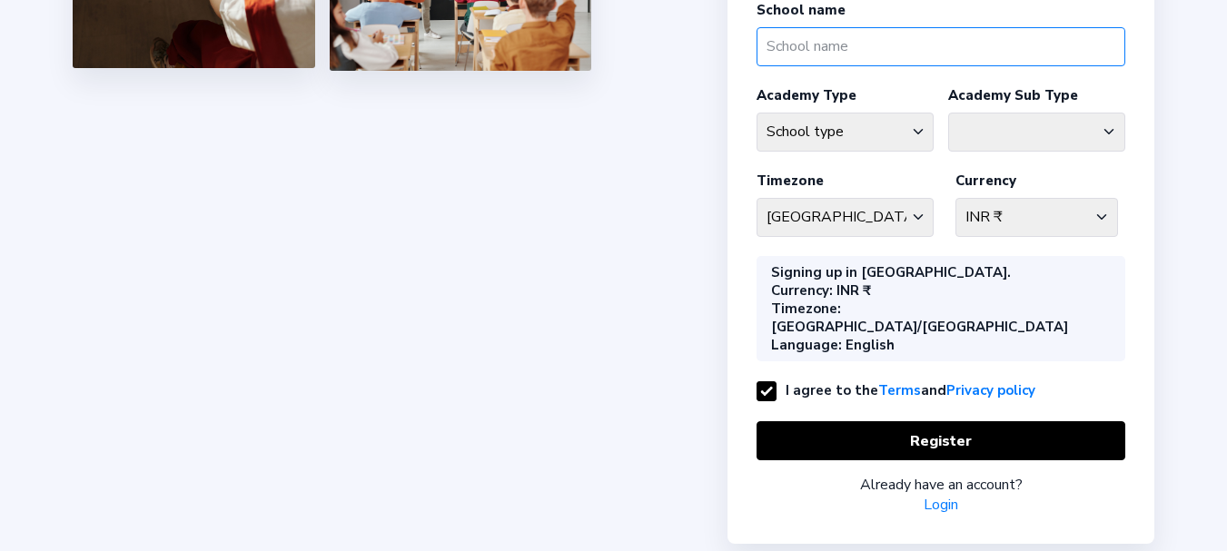
click at [848, 56] on input "text" at bounding box center [940, 46] width 369 height 39
type input "Test"
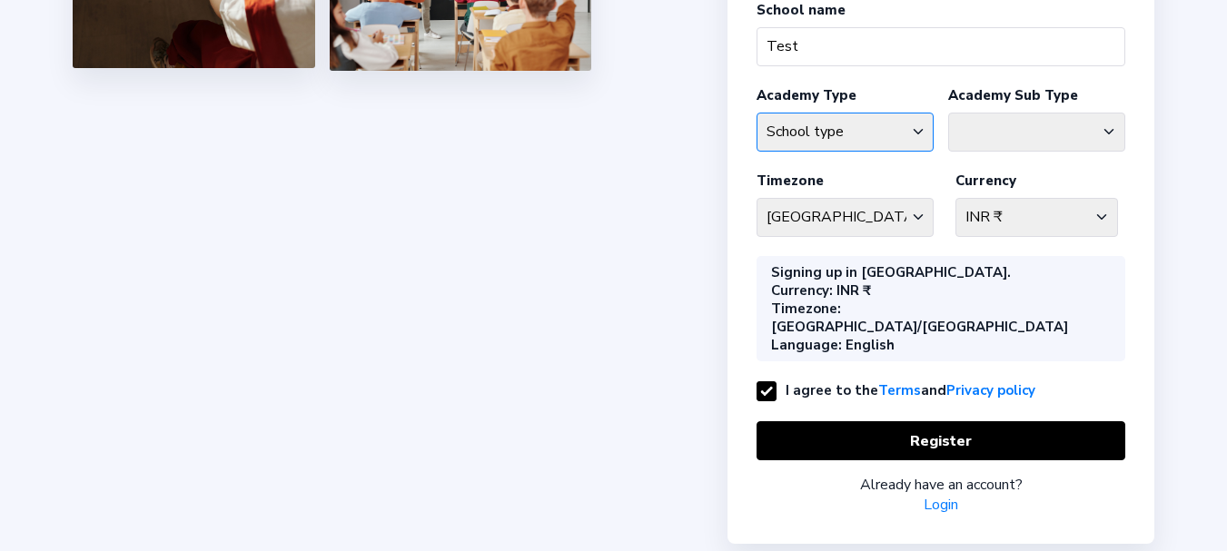
click at [870, 143] on select "School type Academic Afterschool Arts Dance Homeschool Language Martial Arts Mu…" at bounding box center [844, 132] width 177 height 39
select select "L"
click at [756, 113] on select "School type Academic Afterschool Arts Dance Homeschool Language Martial Arts Mu…" at bounding box center [844, 132] width 177 height 39
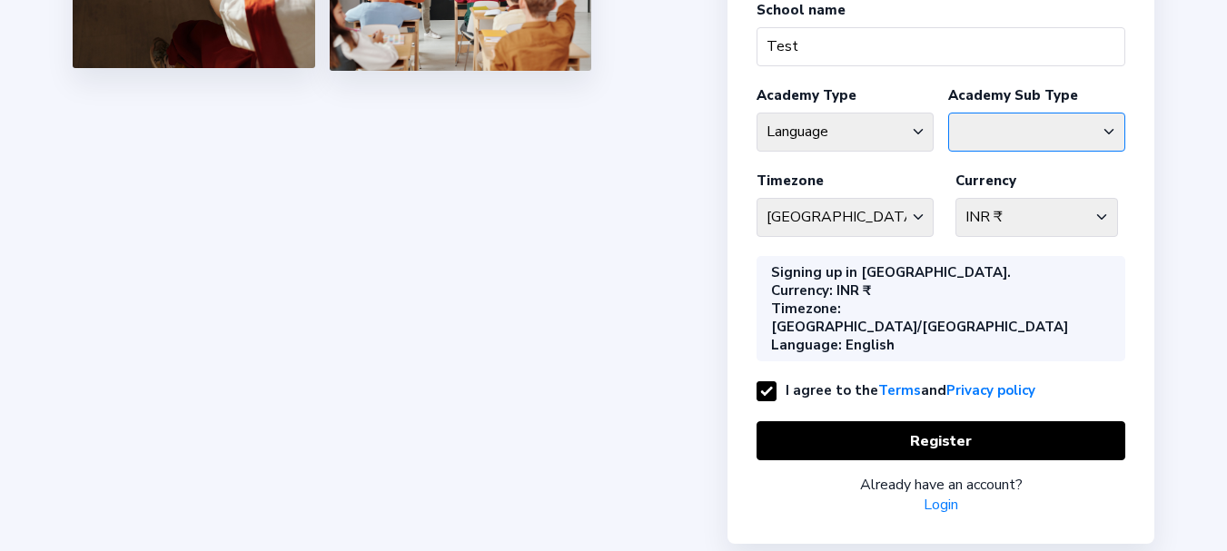
click at [999, 122] on select "[GEOGRAPHIC_DATA]" at bounding box center [1036, 132] width 177 height 39
select select "L"
click at [948, 113] on select "[GEOGRAPHIC_DATA]" at bounding box center [1036, 132] width 177 height 39
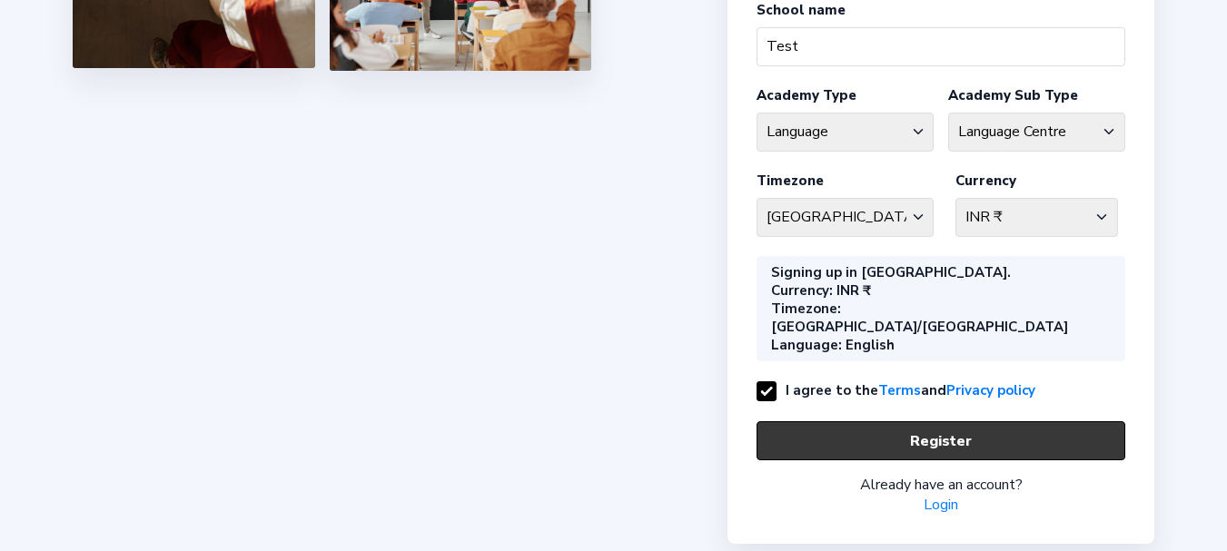
click at [780, 421] on button "Register" at bounding box center [940, 440] width 369 height 39
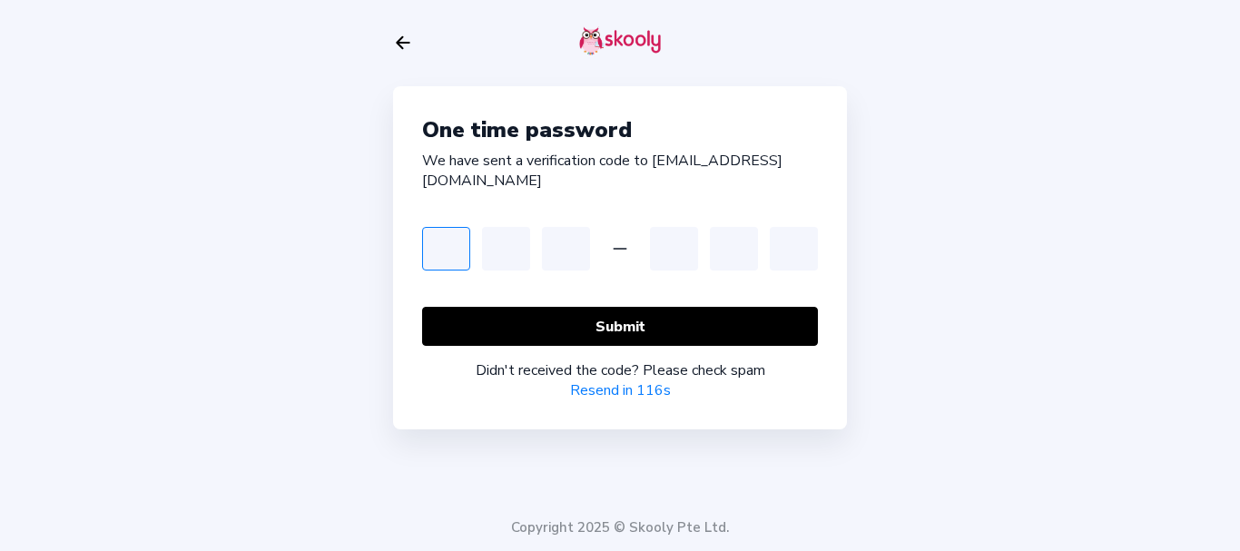
type input "3"
type input "5"
type input "4"
type input "7"
type input "4"
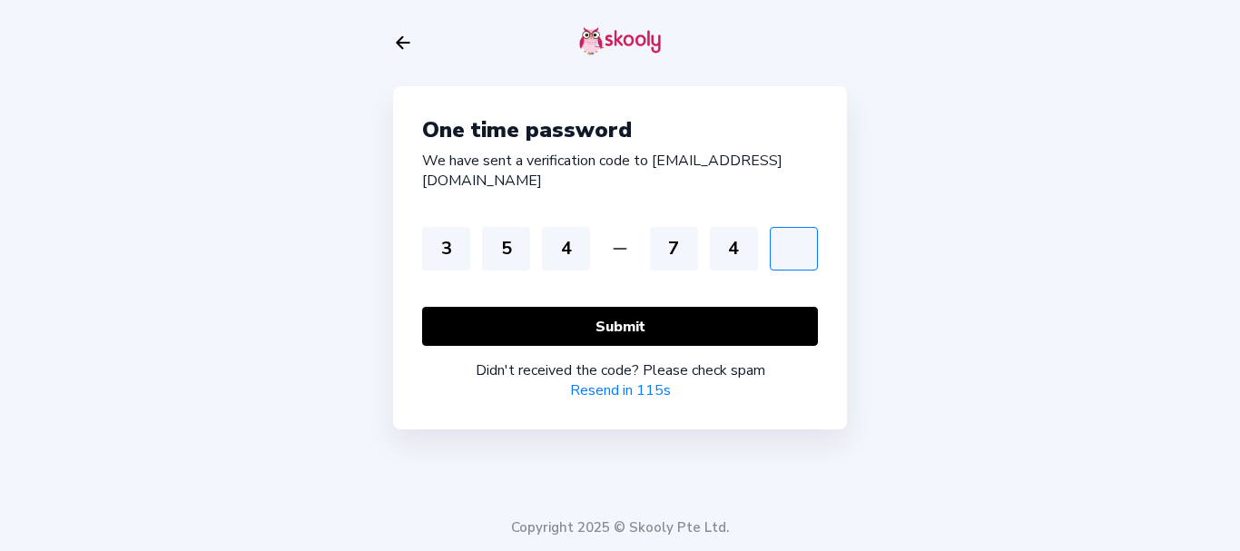
type input "7"
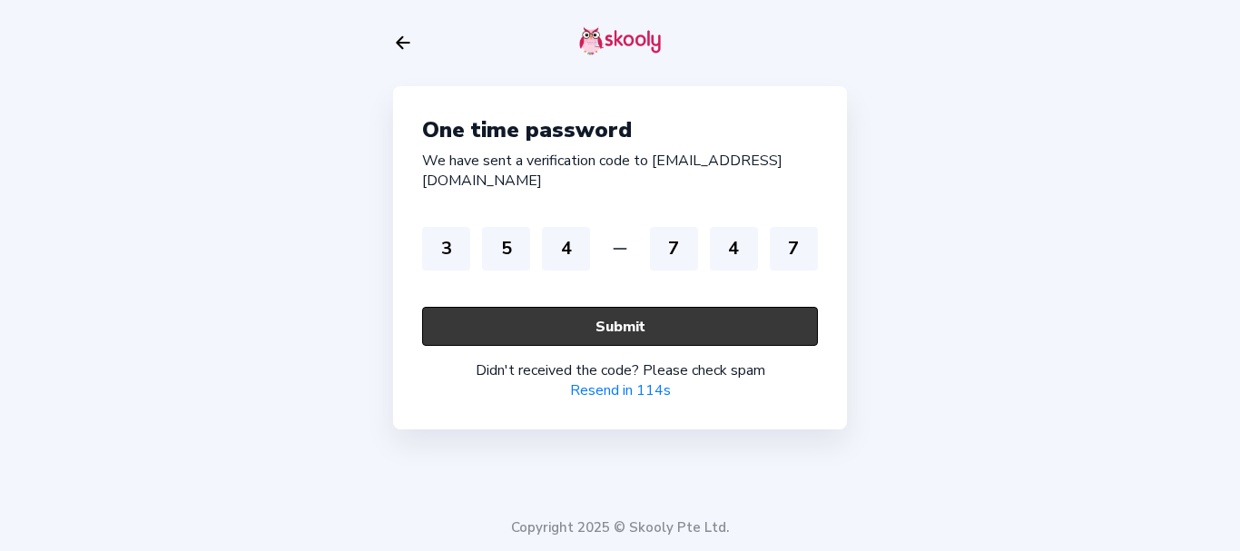
click at [605, 310] on button "Submit" at bounding box center [620, 326] width 396 height 39
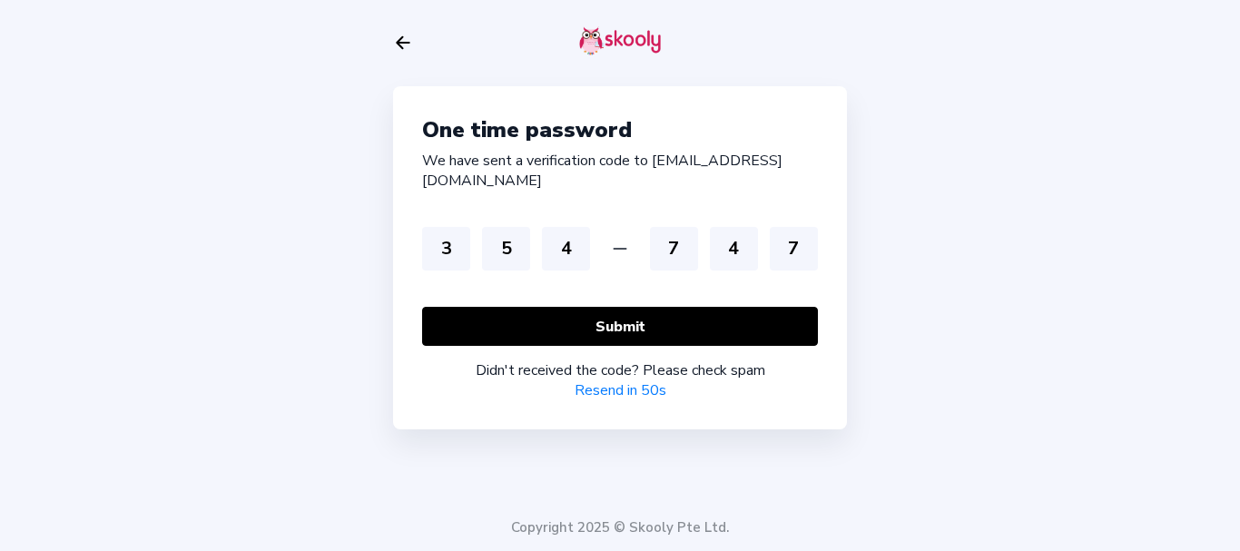
click at [592, 380] on div "Resend in 50s" at bounding box center [620, 390] width 396 height 20
click at [49, 100] on div "One time password We have sent a verification code to [EMAIL_ADDRESS][DOMAIN_NA…" at bounding box center [620, 275] width 1240 height 551
